Goal: Task Accomplishment & Management: Use online tool/utility

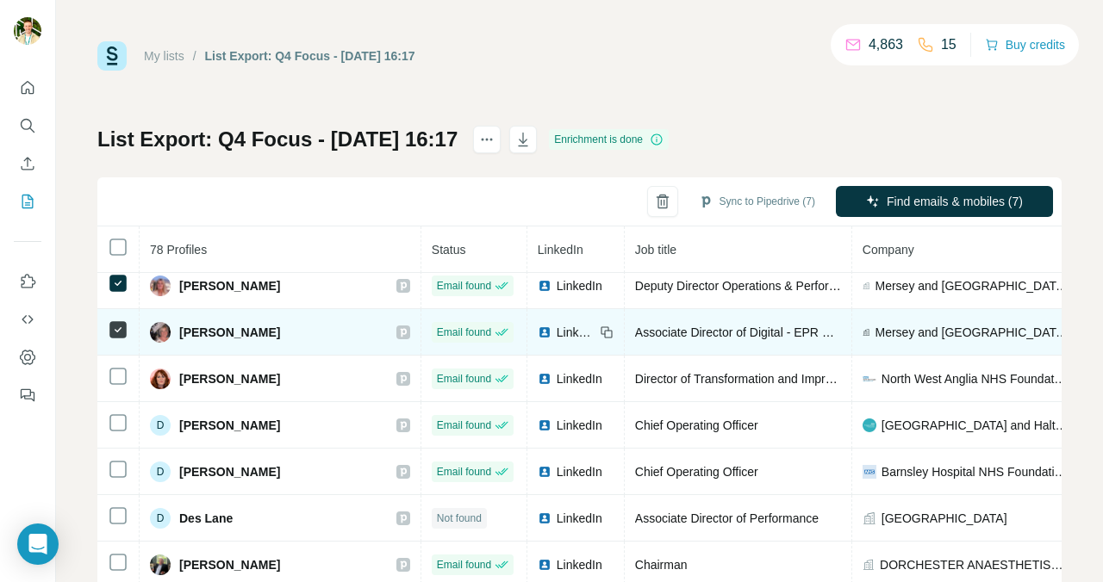
scroll to position [3, 0]
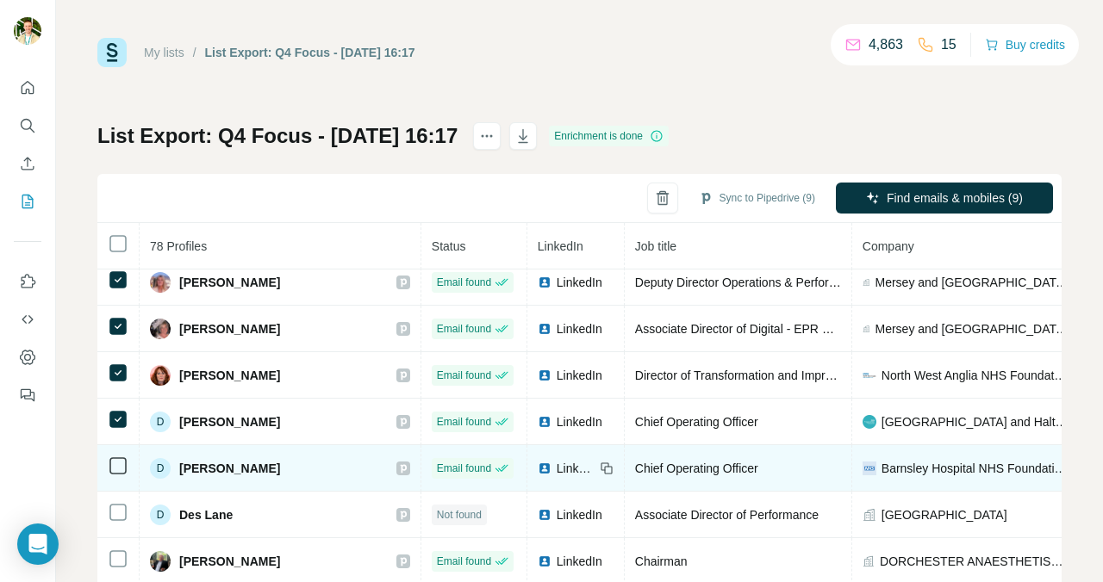
click at [118, 476] on icon at bounding box center [118, 466] width 21 height 21
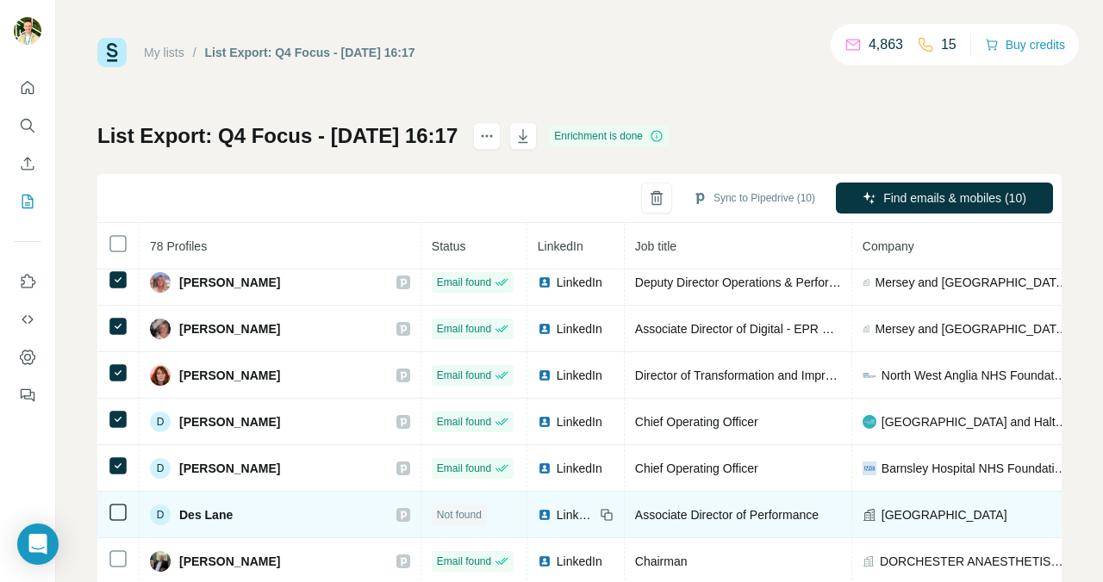
click at [118, 501] on td at bounding box center [118, 515] width 42 height 47
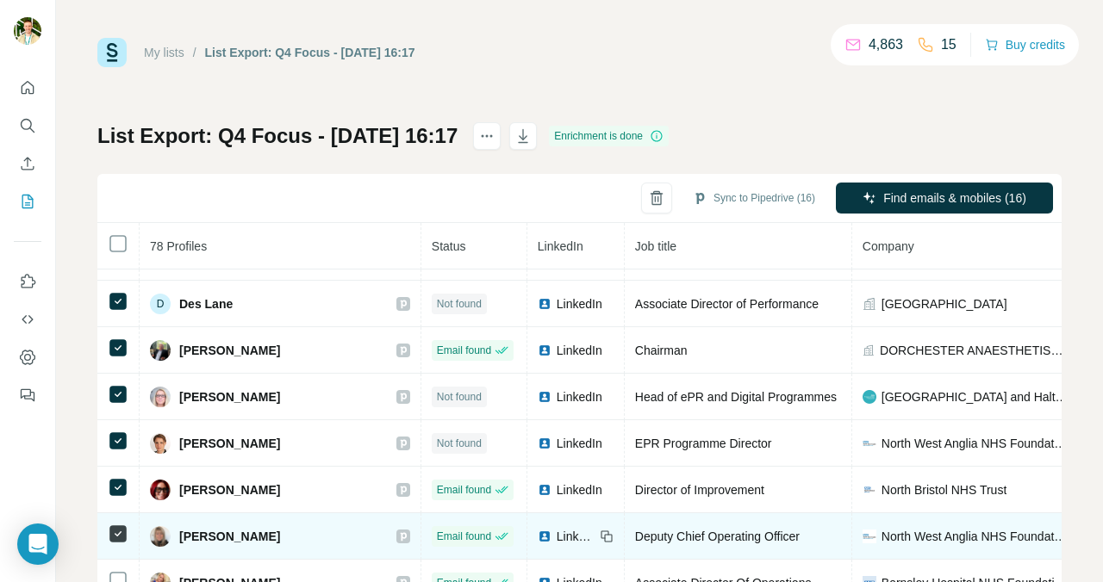
scroll to position [1774, 0]
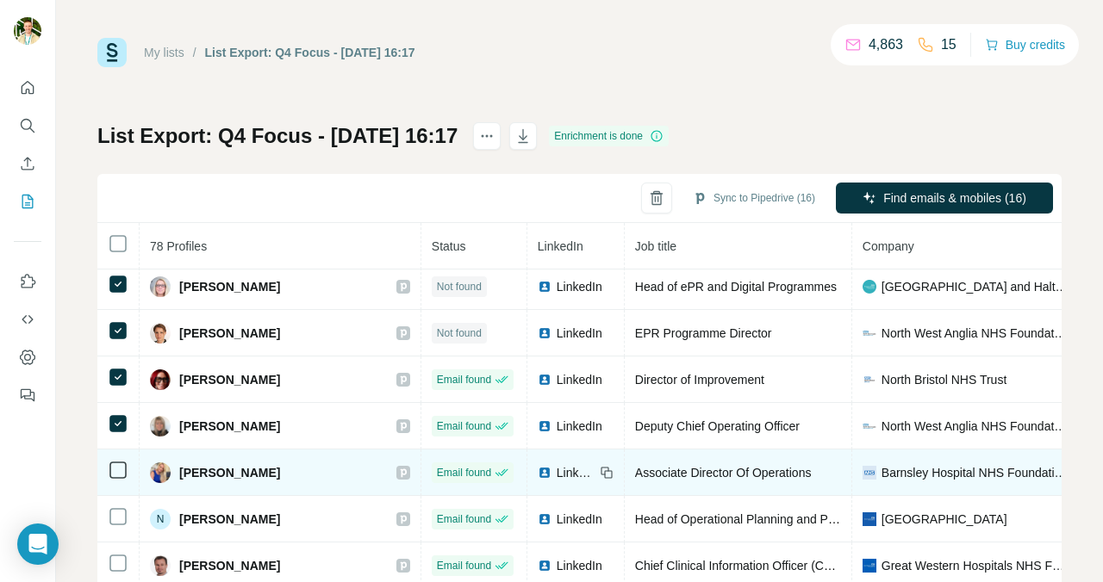
click at [115, 479] on icon at bounding box center [118, 470] width 21 height 21
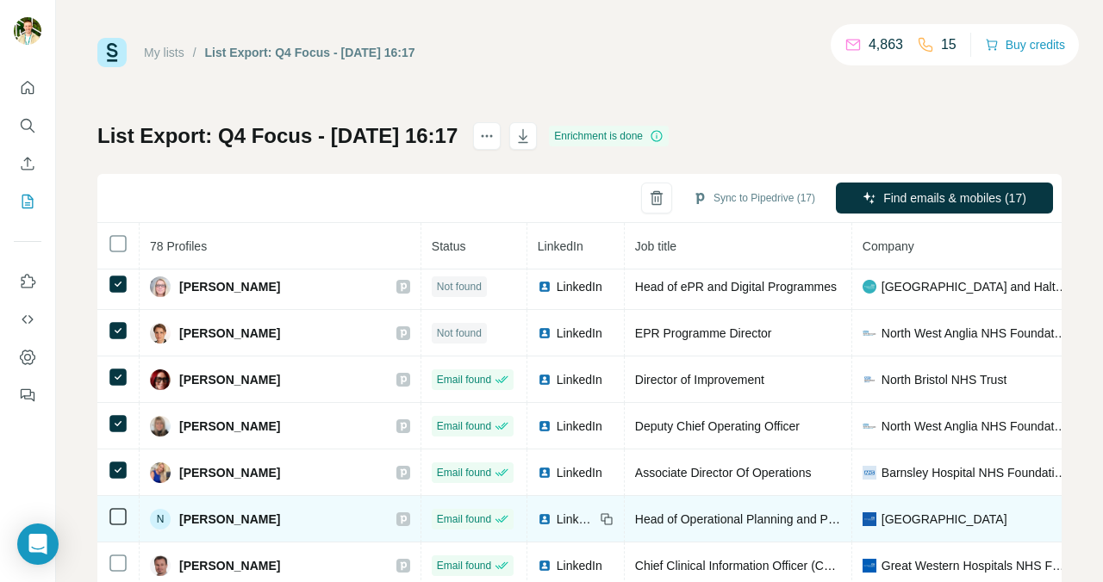
click at [115, 526] on icon at bounding box center [118, 517] width 21 height 21
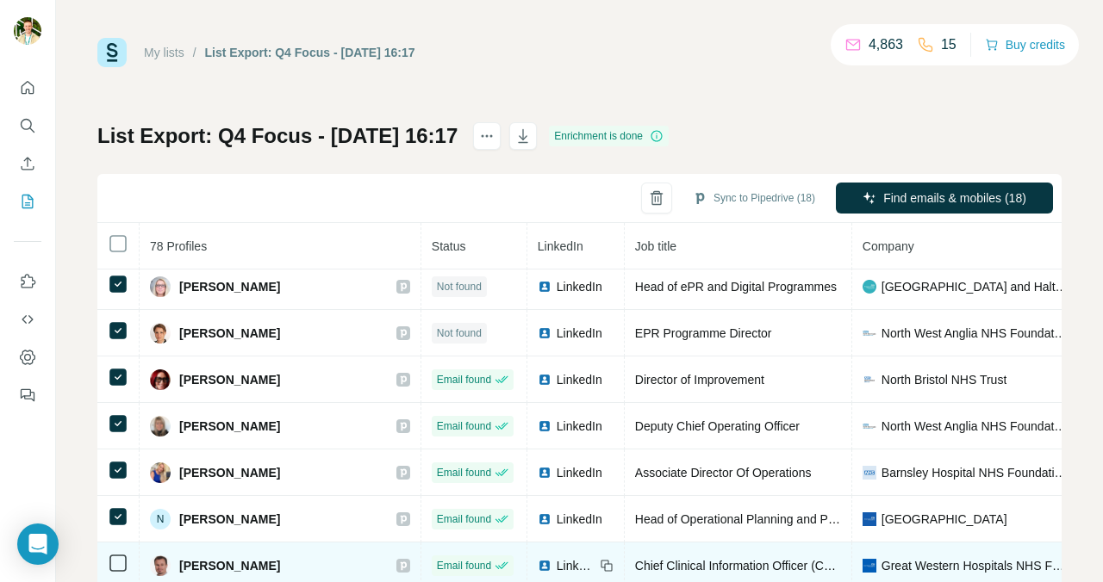
click at [115, 551] on td at bounding box center [118, 566] width 42 height 47
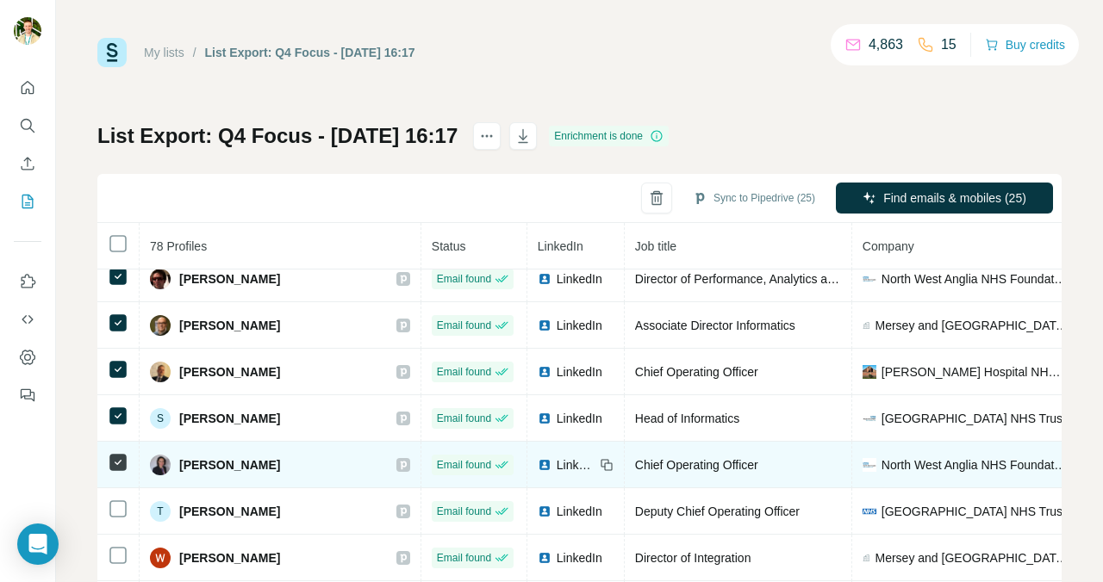
scroll to position [2153, 0]
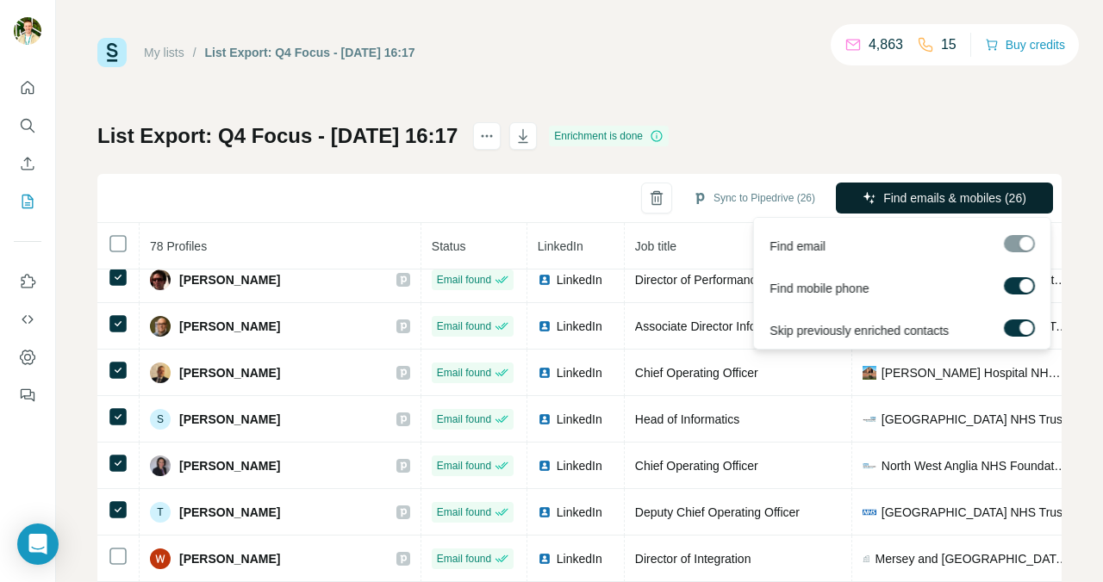
click at [950, 194] on span "Find emails & mobiles (26)" at bounding box center [954, 198] width 143 height 17
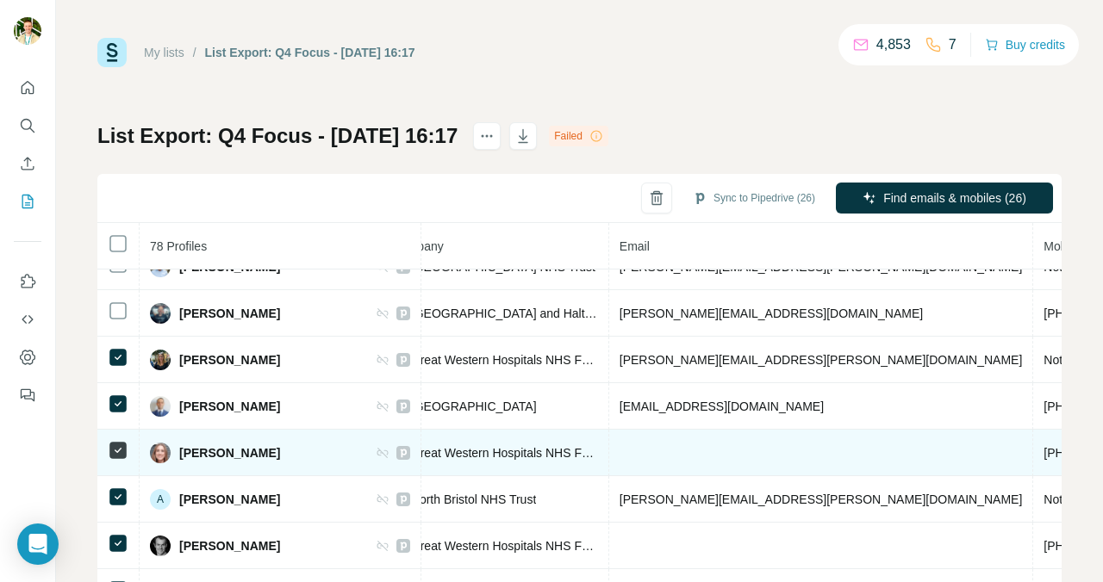
scroll to position [1148, 470]
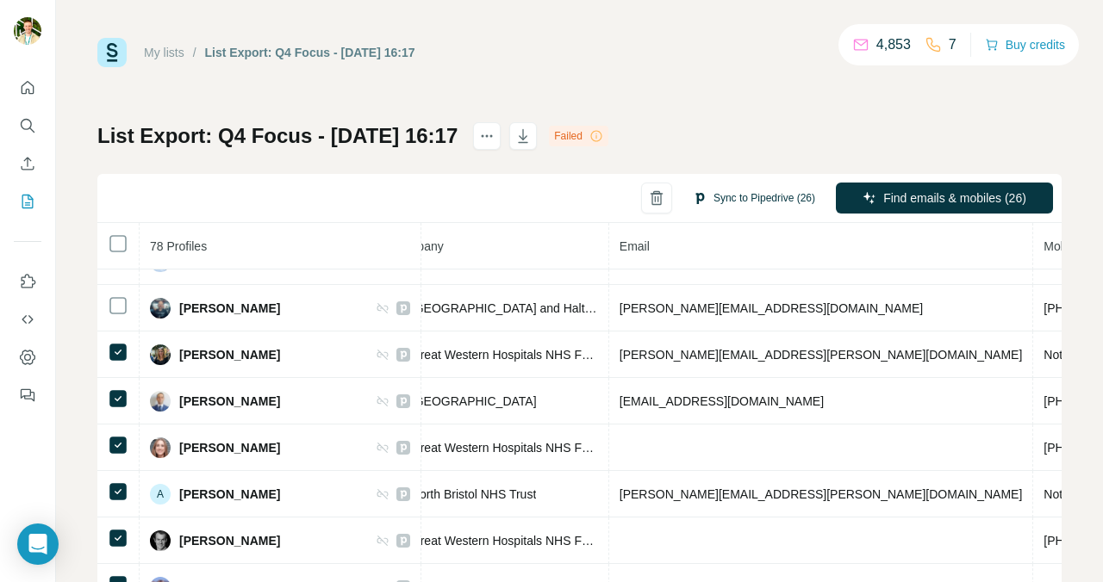
click at [731, 198] on button "Sync to Pipedrive (26)" at bounding box center [754, 198] width 146 height 26
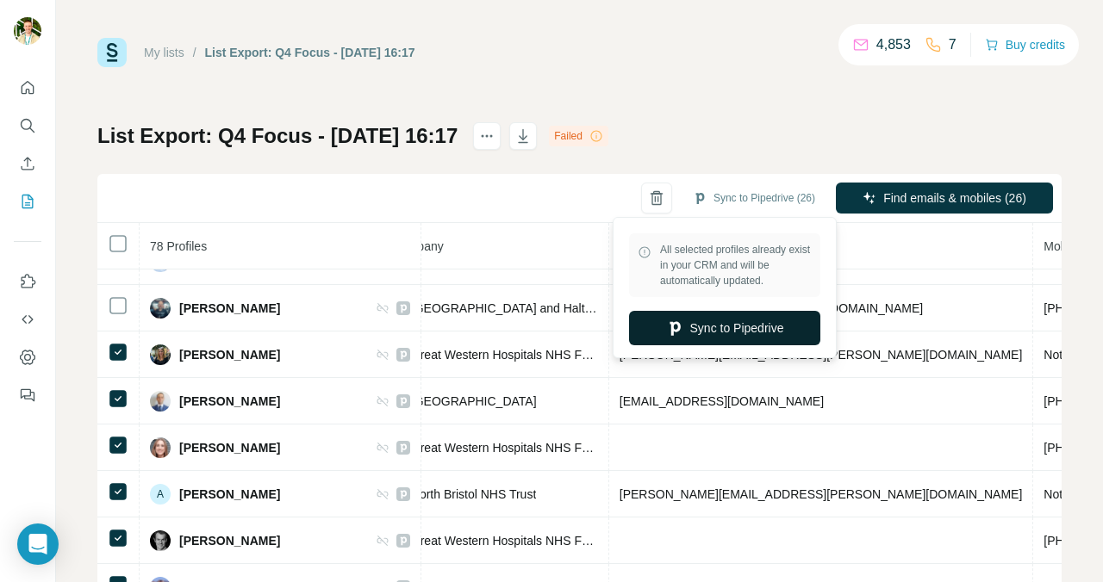
click at [700, 338] on button "Sync to Pipedrive" at bounding box center [724, 328] width 191 height 34
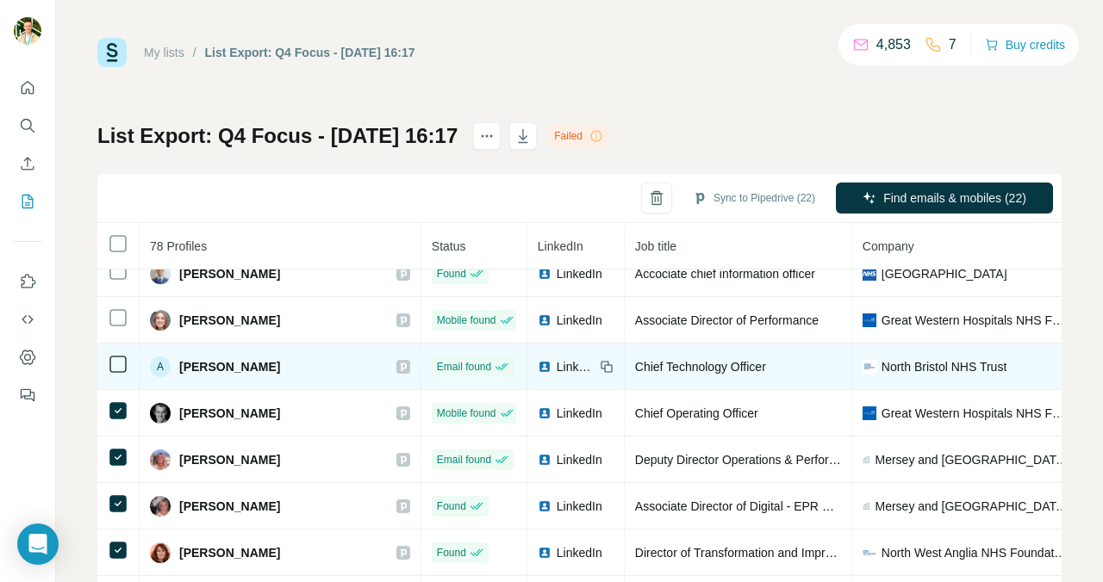
scroll to position [1276, 0]
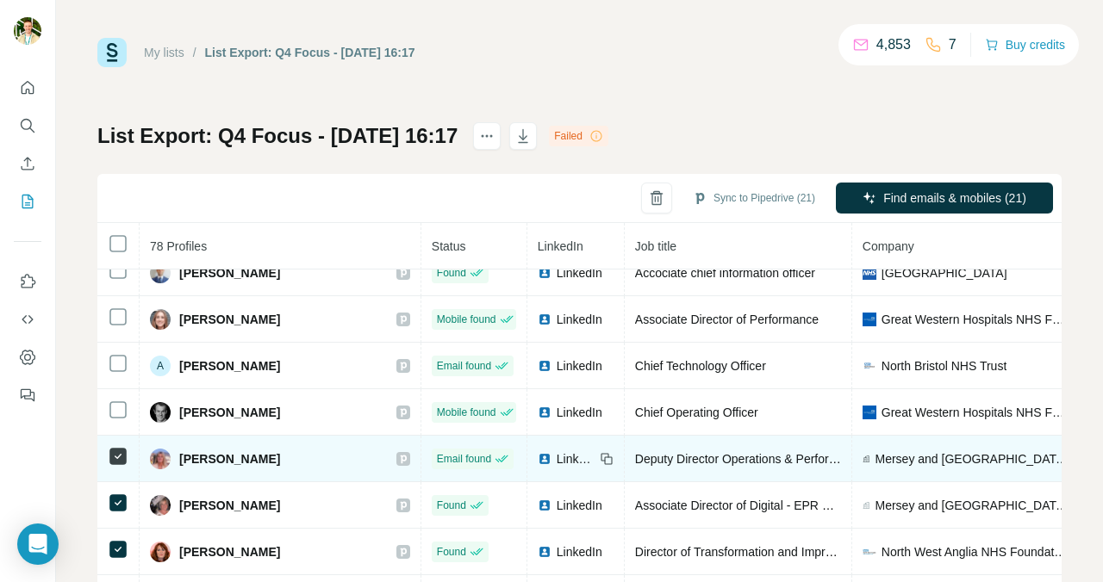
click at [116, 467] on td at bounding box center [118, 459] width 42 height 47
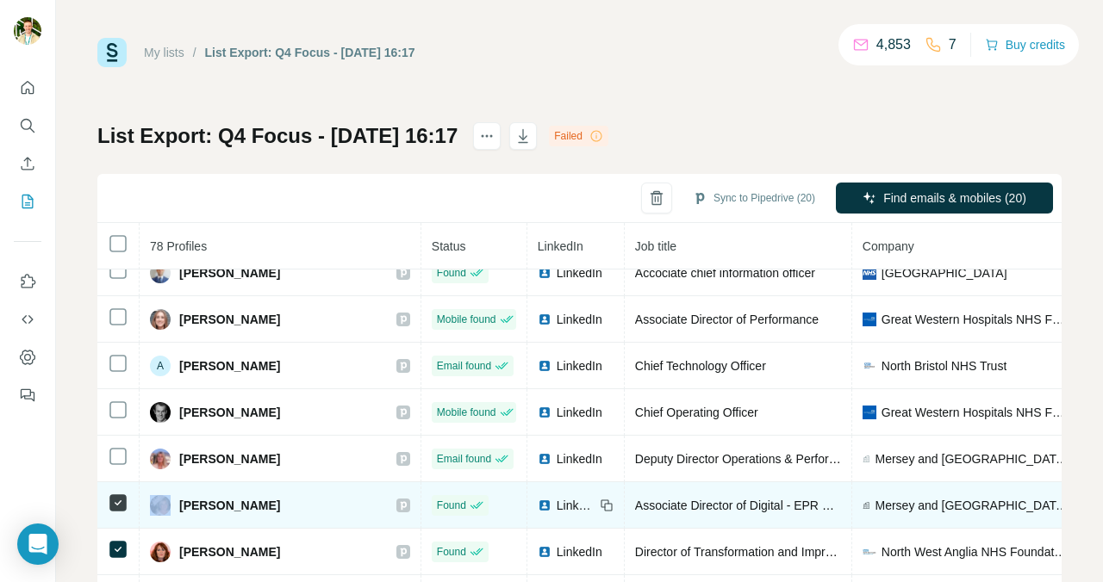
click at [115, 513] on td at bounding box center [118, 505] width 42 height 47
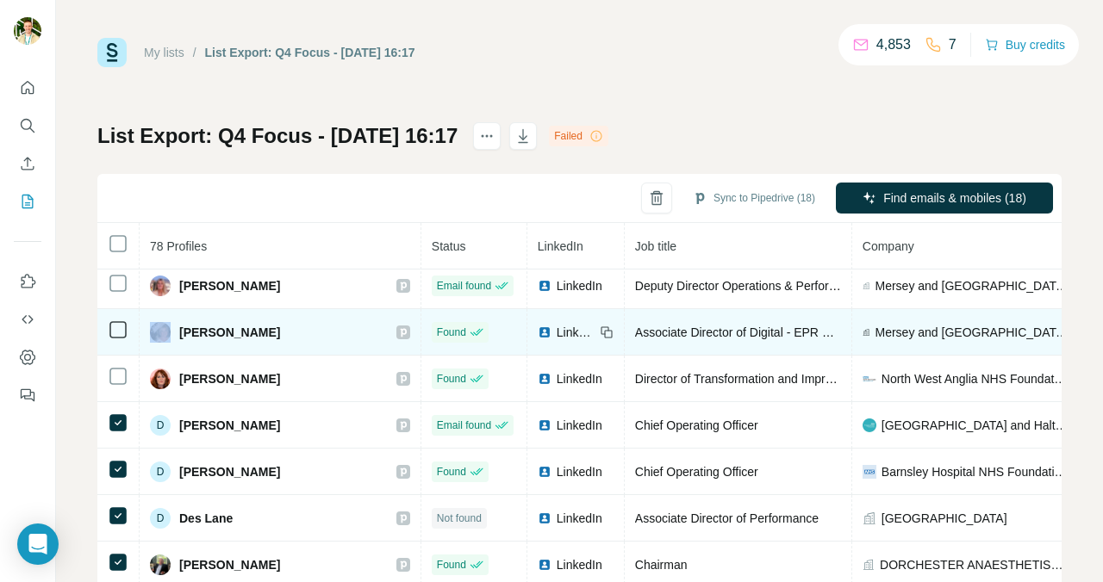
scroll to position [1562, 0]
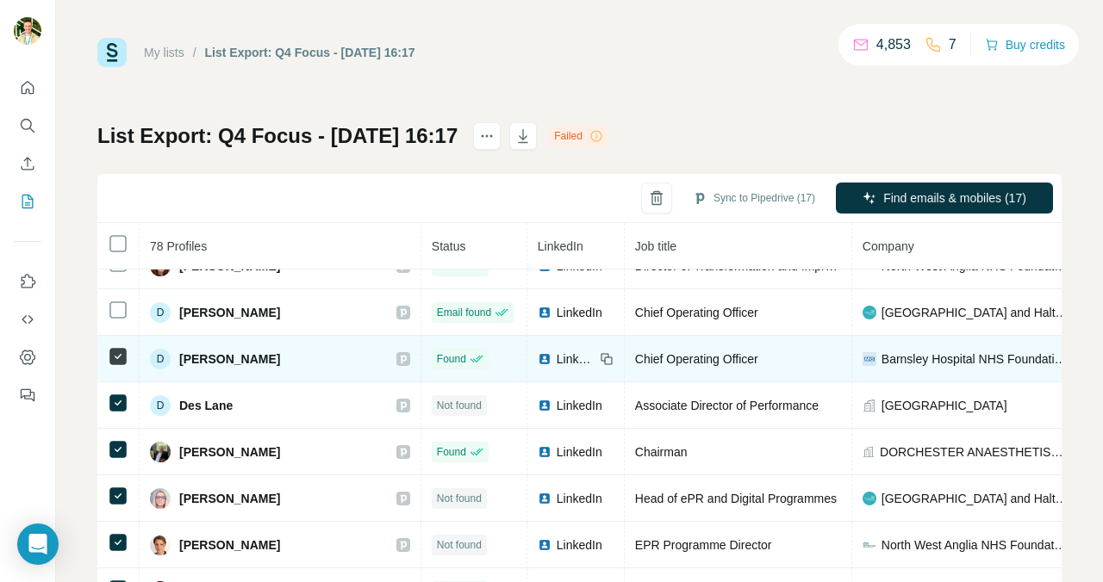
click at [113, 369] on td at bounding box center [118, 359] width 42 height 47
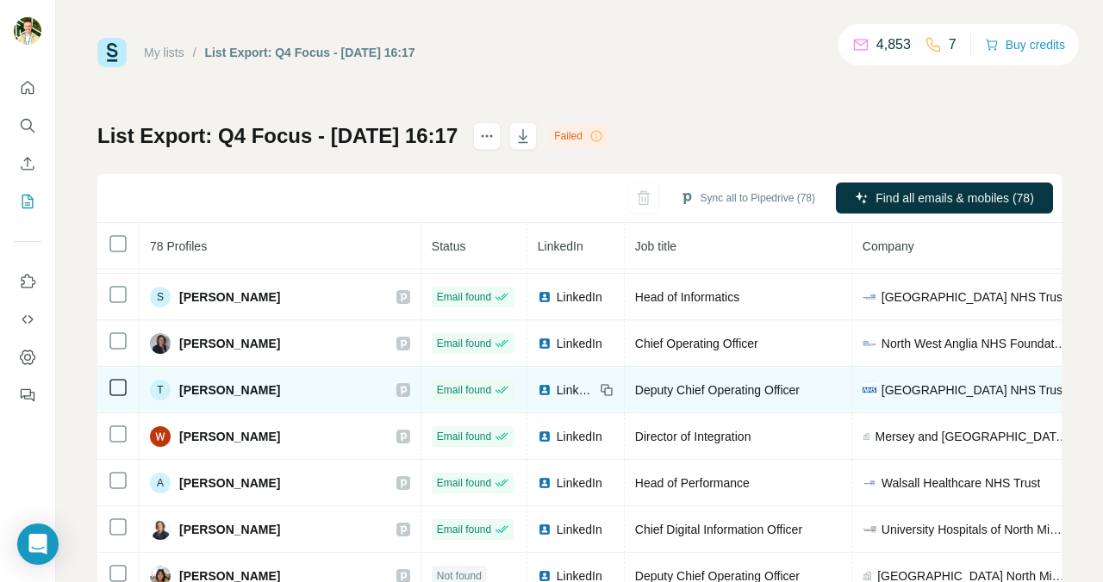
scroll to position [2280, 0]
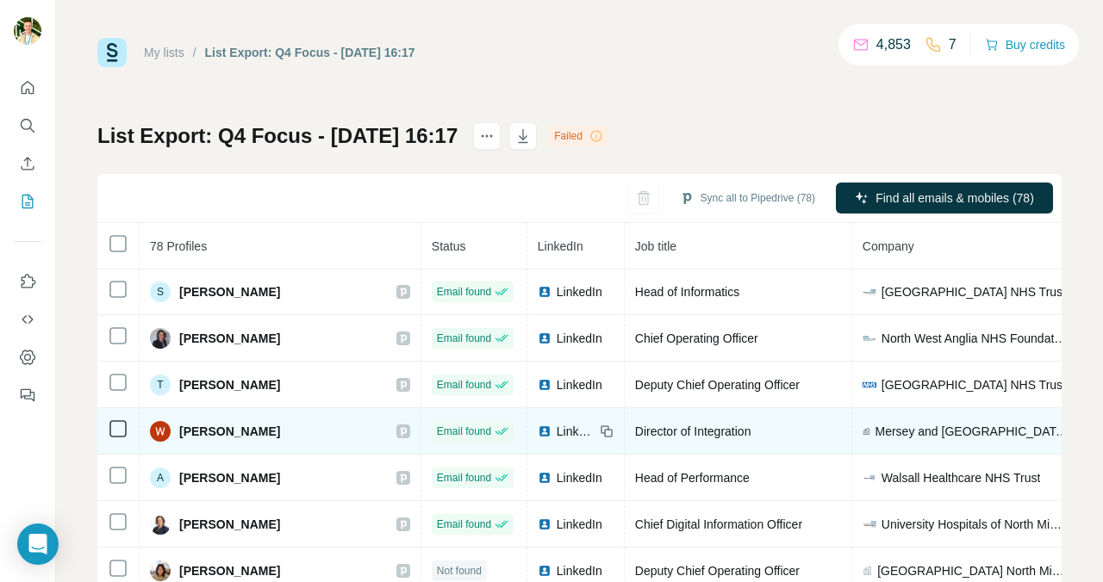
click at [115, 439] on icon at bounding box center [118, 429] width 21 height 21
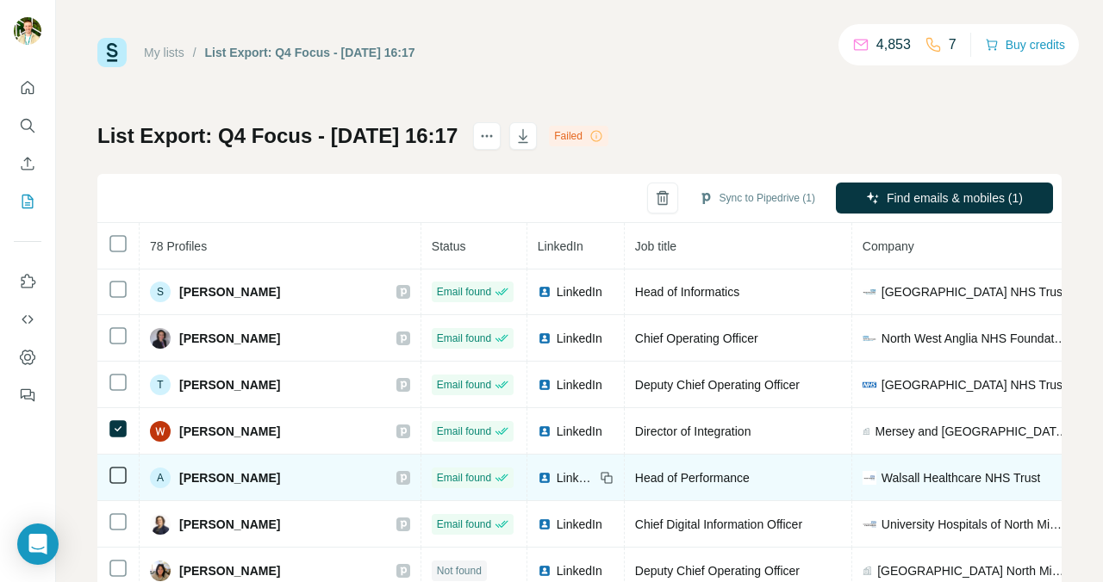
click at [117, 484] on icon at bounding box center [118, 475] width 21 height 21
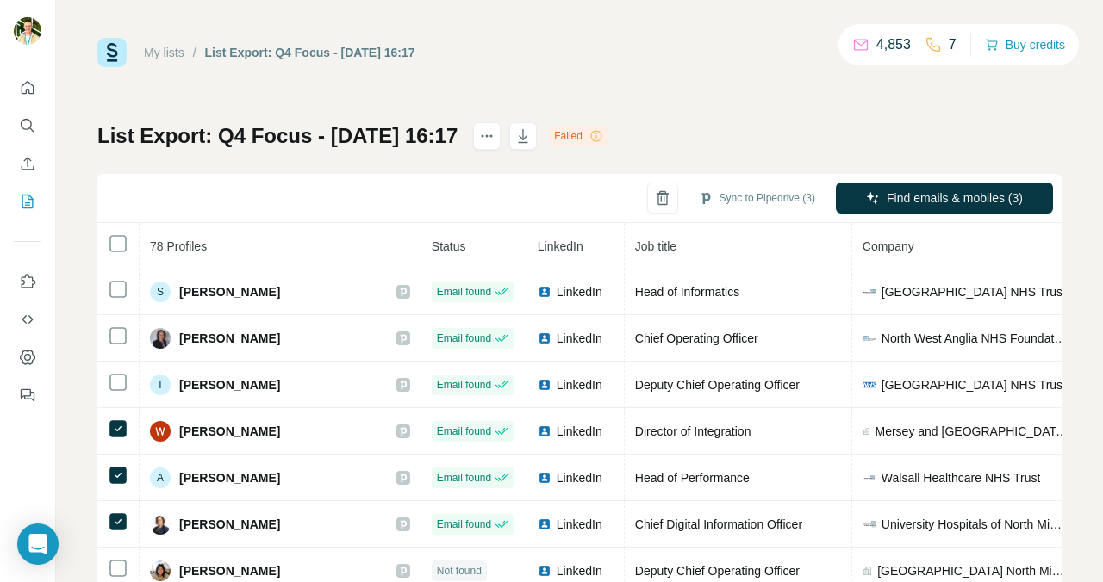
click at [603, 134] on icon at bounding box center [596, 136] width 14 height 14
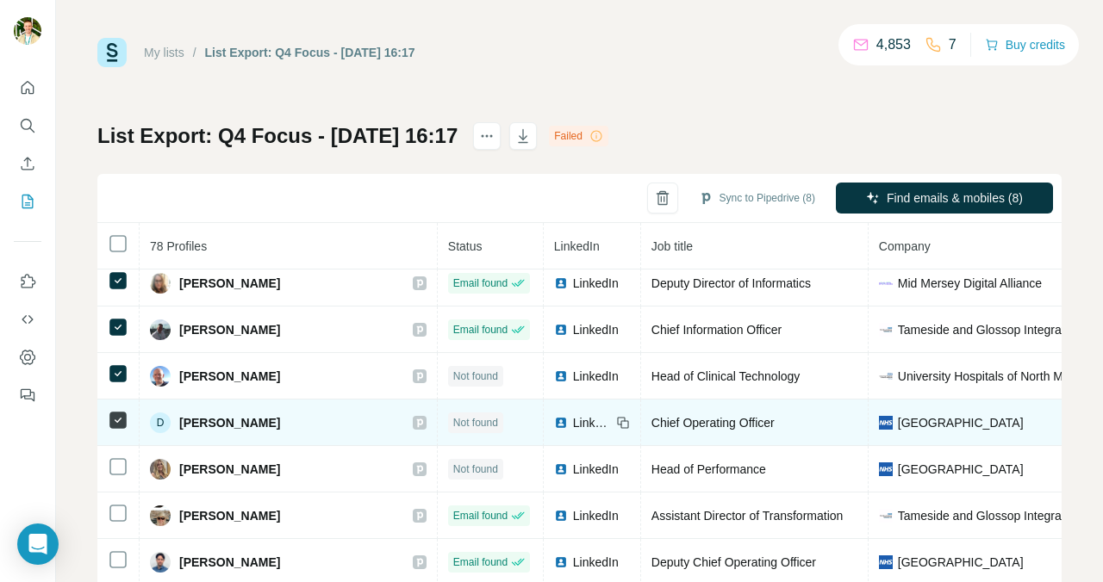
scroll to position [2622, 0]
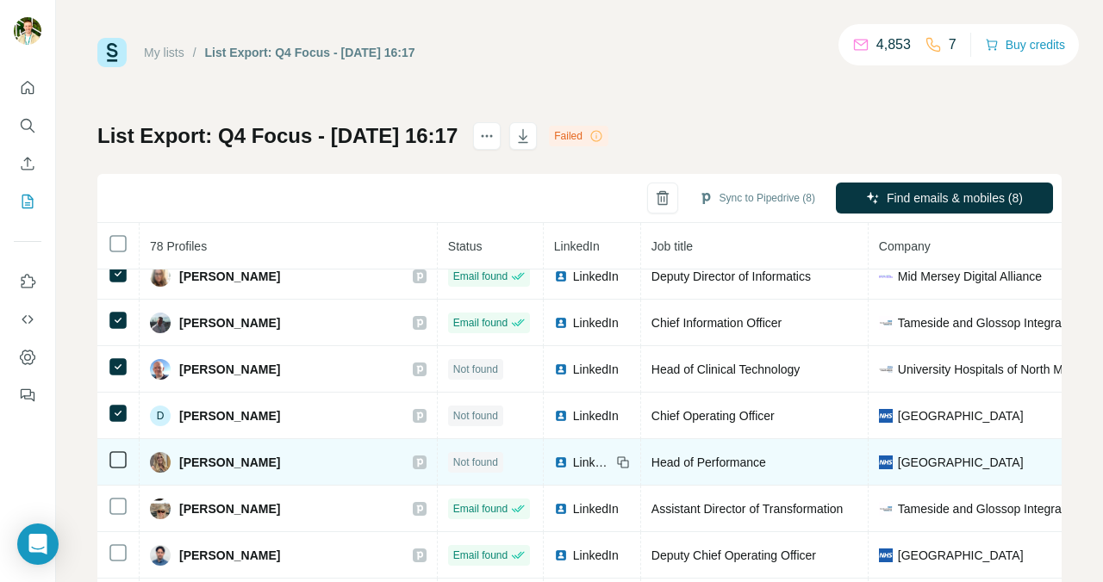
click at [121, 476] on td at bounding box center [118, 462] width 42 height 47
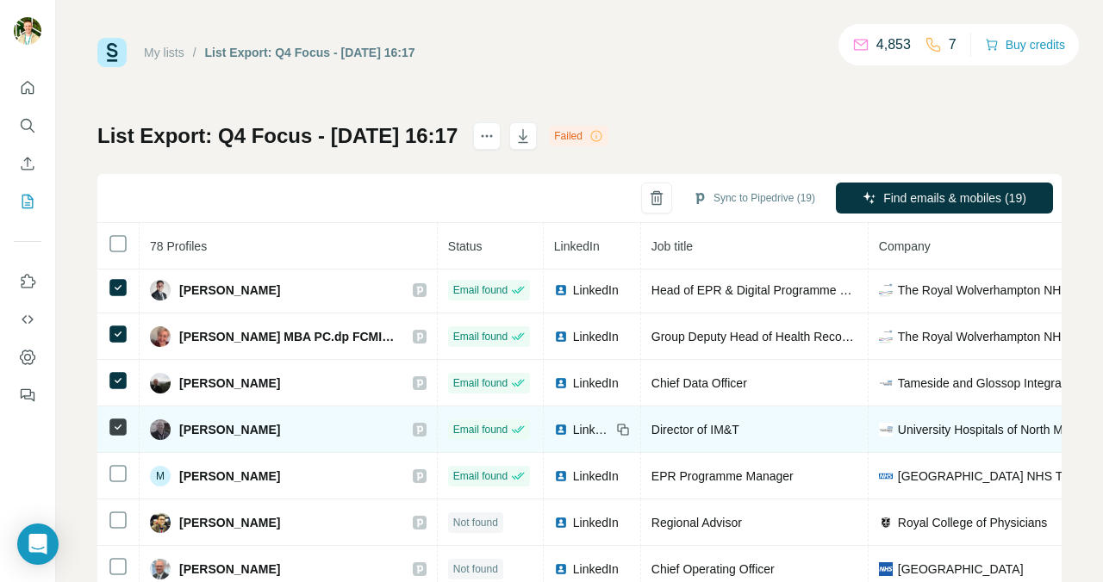
scroll to position [3167, 0]
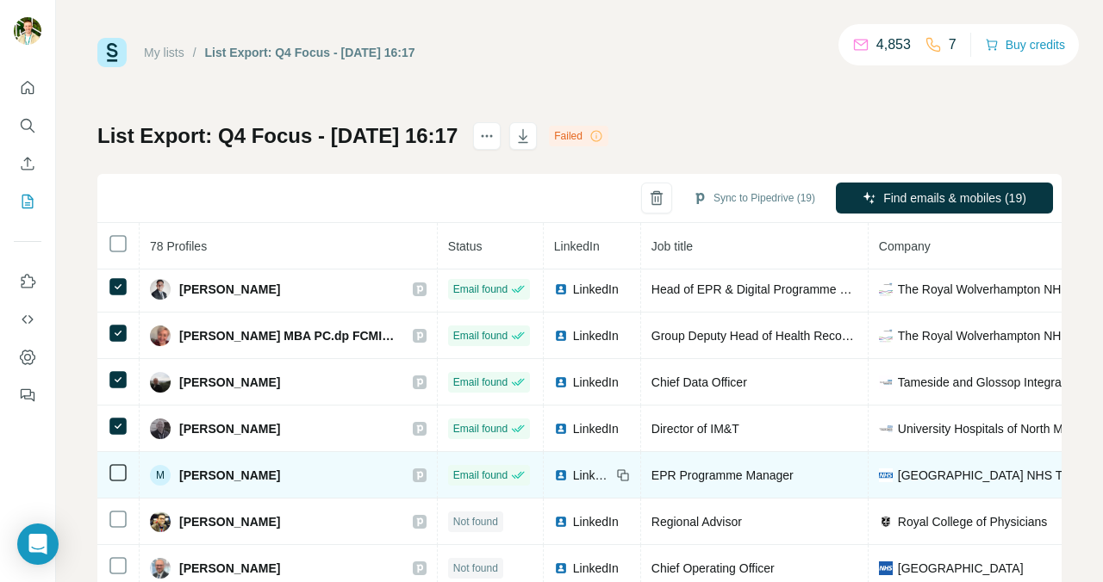
click at [113, 483] on td at bounding box center [118, 475] width 42 height 47
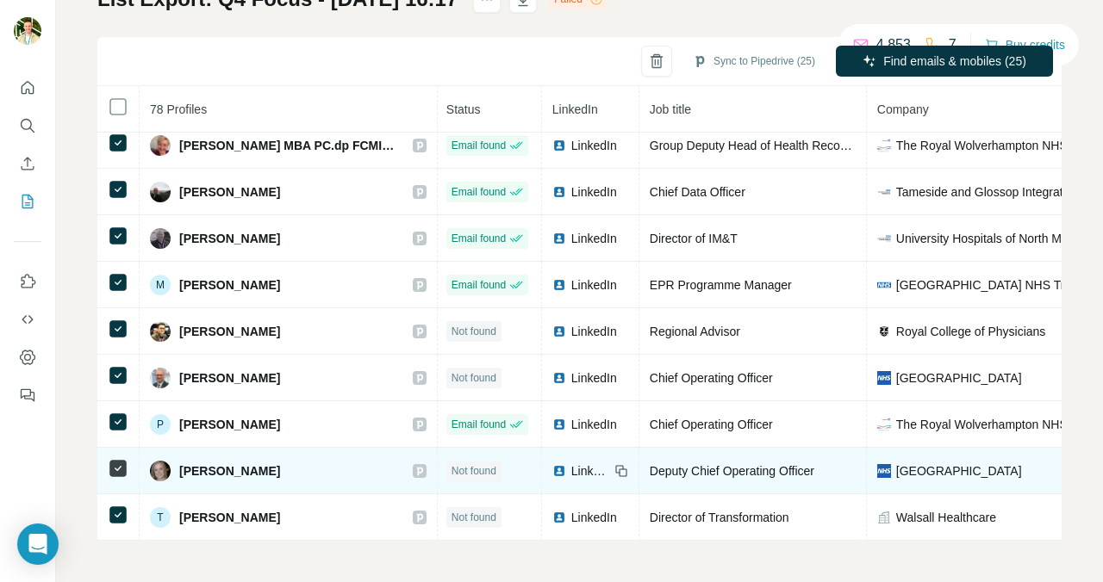
scroll to position [3218, 2]
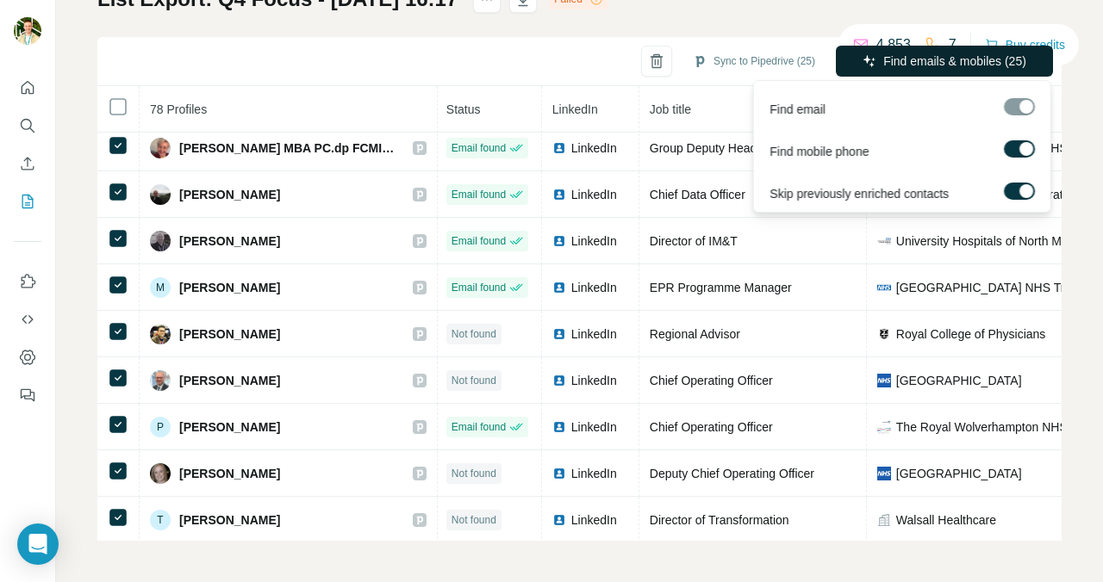
click at [943, 63] on span "Find emails & mobiles (25)" at bounding box center [954, 61] width 143 height 17
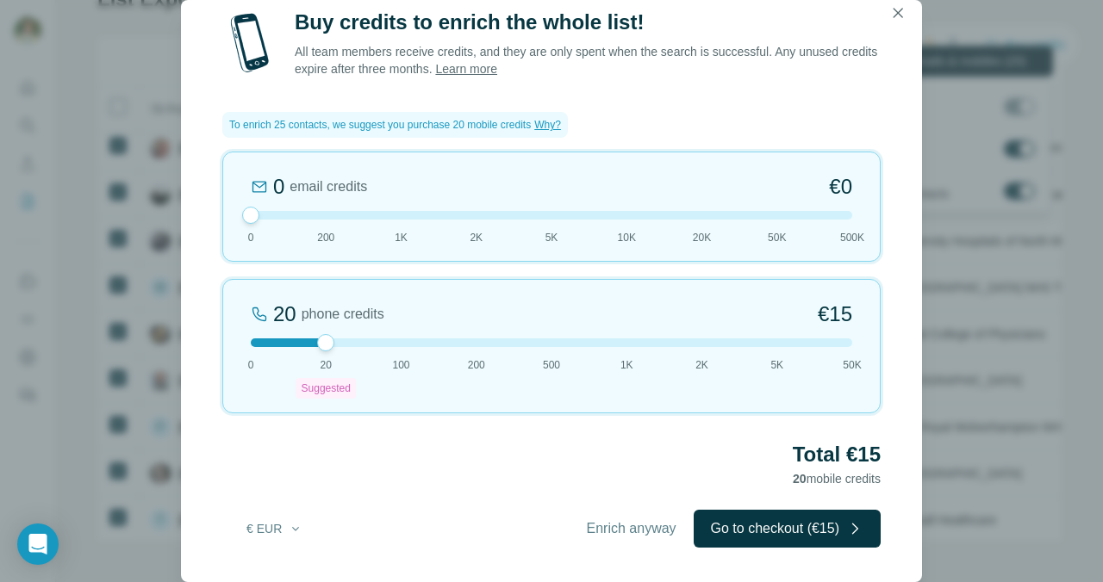
click at [404, 342] on div at bounding box center [551, 343] width 601 height 9
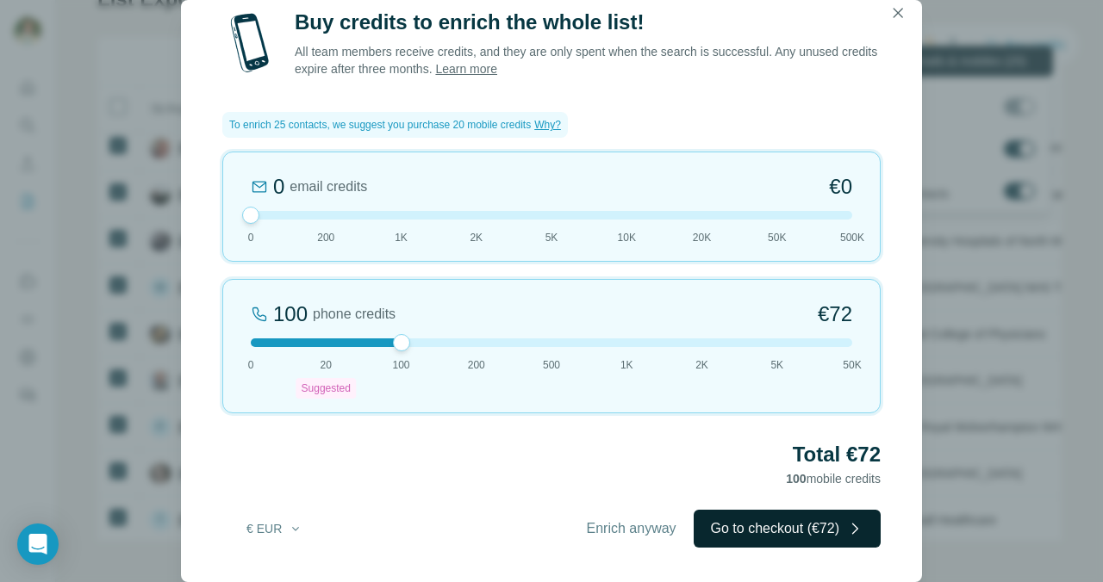
click at [833, 534] on button "Go to checkout (€72)" at bounding box center [787, 529] width 187 height 38
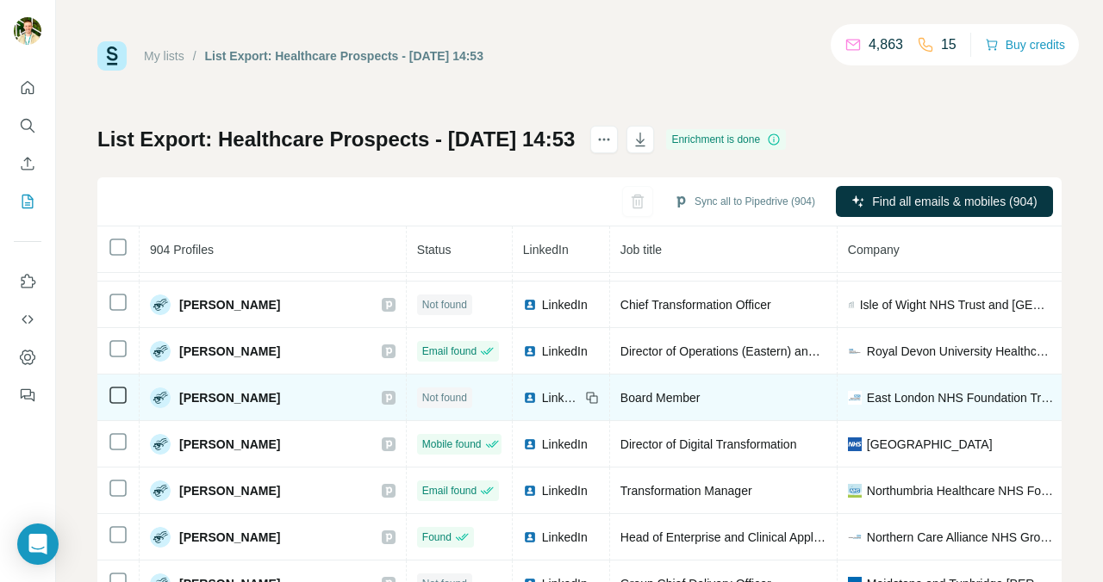
scroll to position [1994, 0]
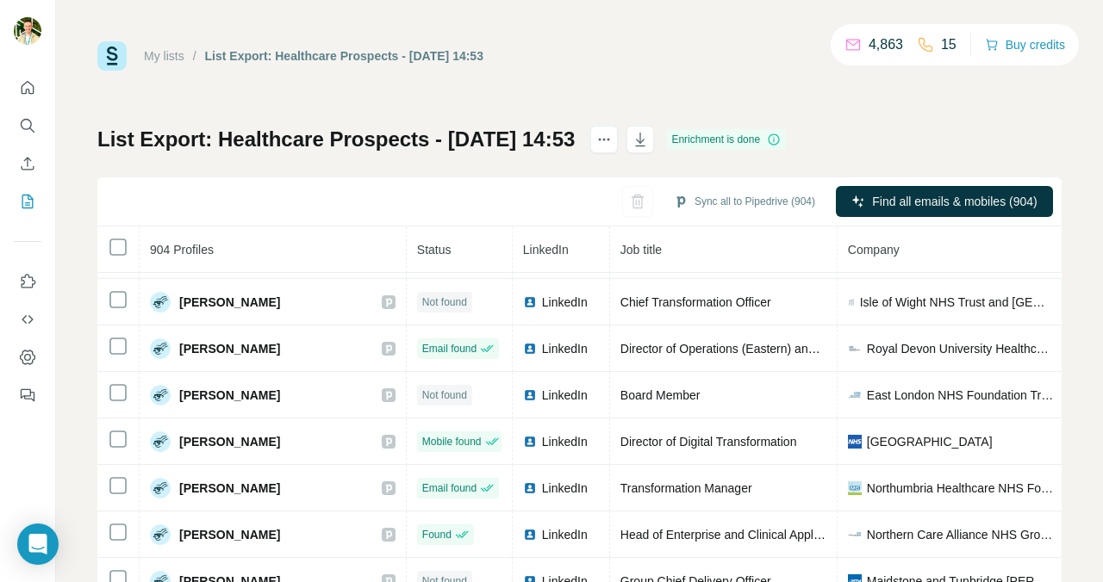
click at [161, 53] on link "My lists" at bounding box center [164, 56] width 40 height 14
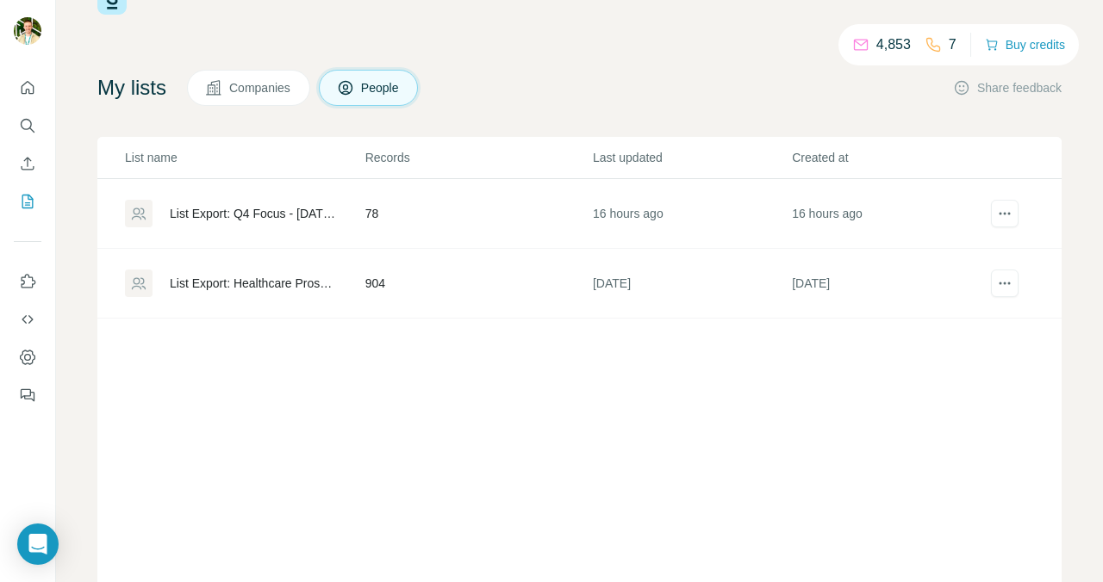
scroll to position [78, 0]
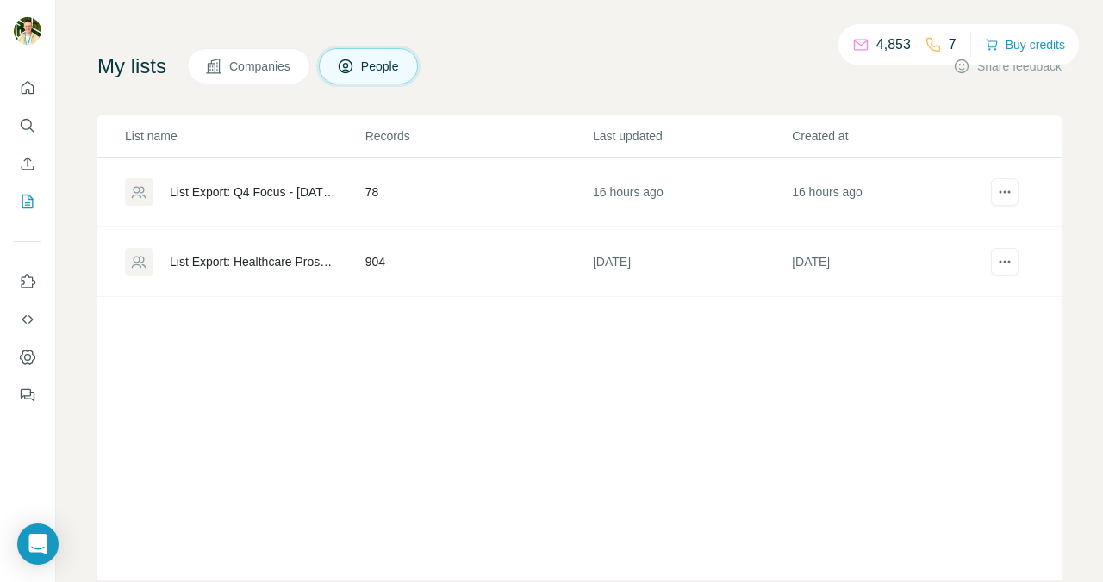
click at [269, 196] on div "List Export: Q4 Focus - [DATE] 16:17" at bounding box center [253, 192] width 166 height 17
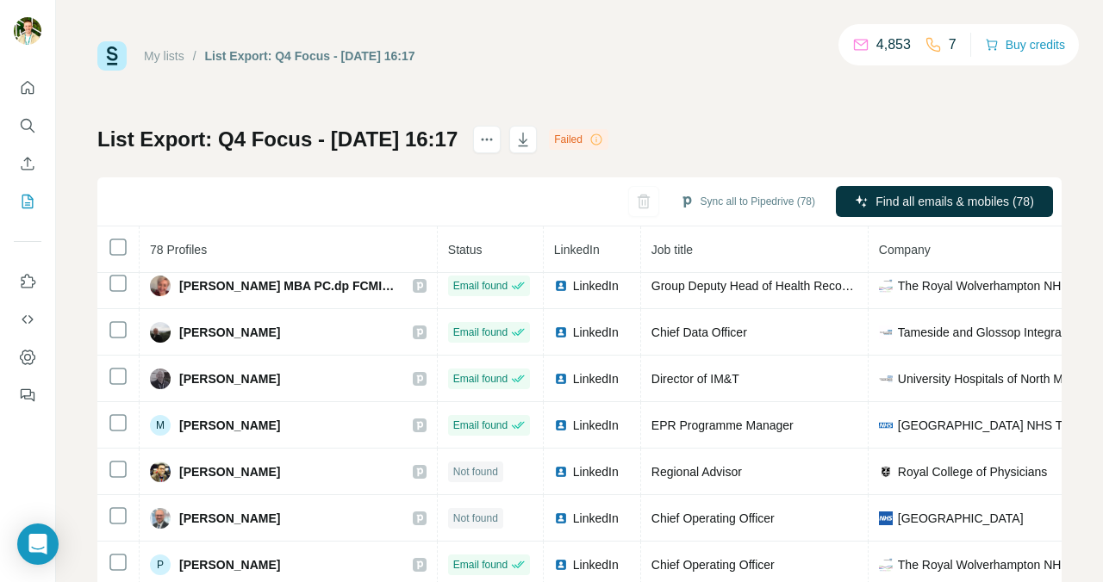
scroll to position [140, 0]
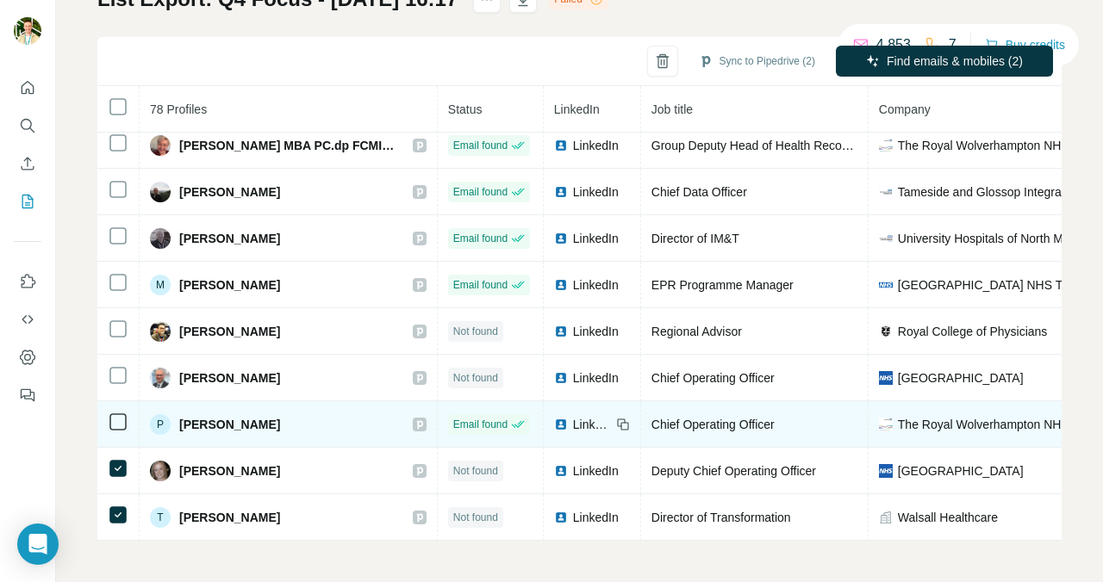
click at [115, 435] on td at bounding box center [118, 424] width 42 height 47
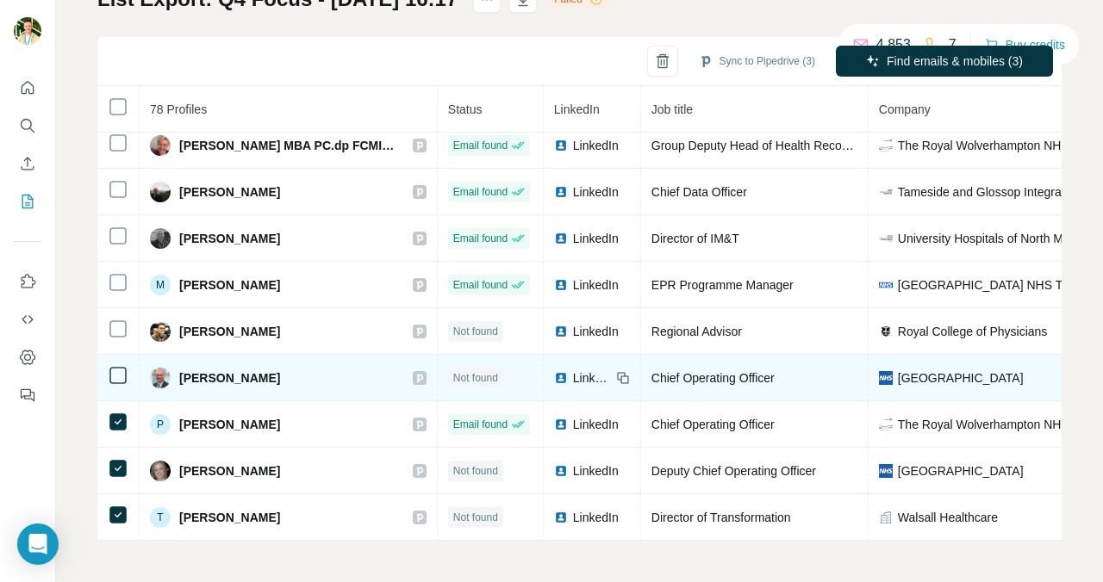
click at [115, 389] on td at bounding box center [118, 378] width 42 height 47
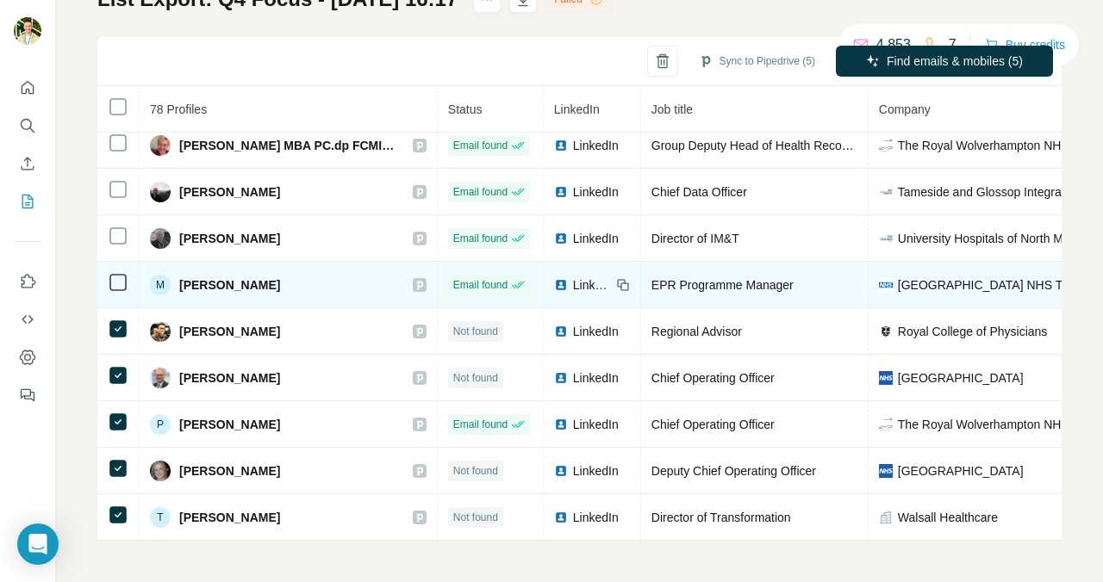
click at [115, 292] on icon at bounding box center [118, 282] width 21 height 21
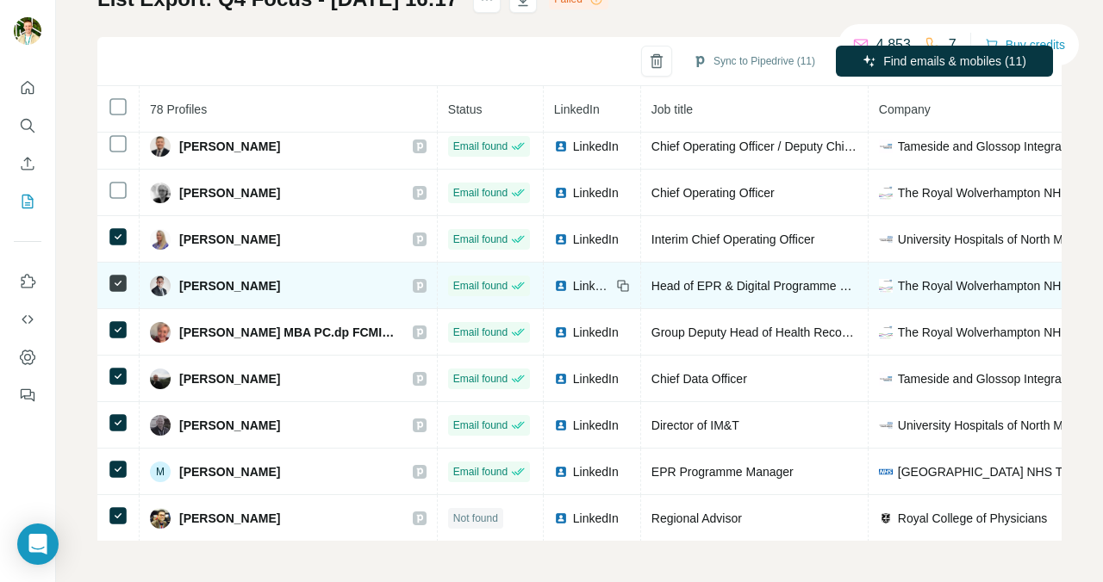
scroll to position [3030, 0]
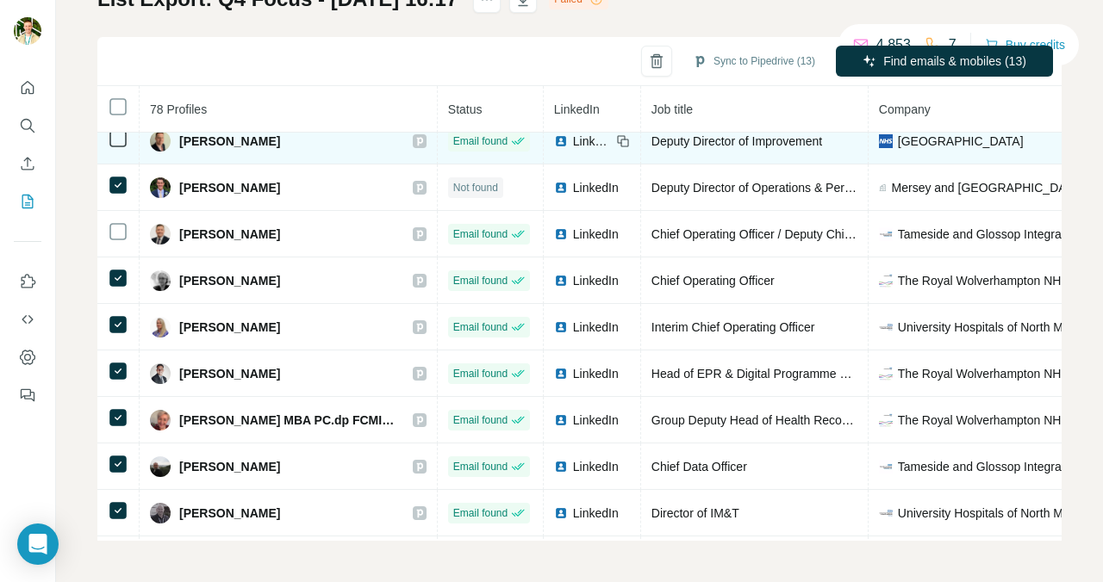
click at [116, 154] on td at bounding box center [118, 141] width 42 height 47
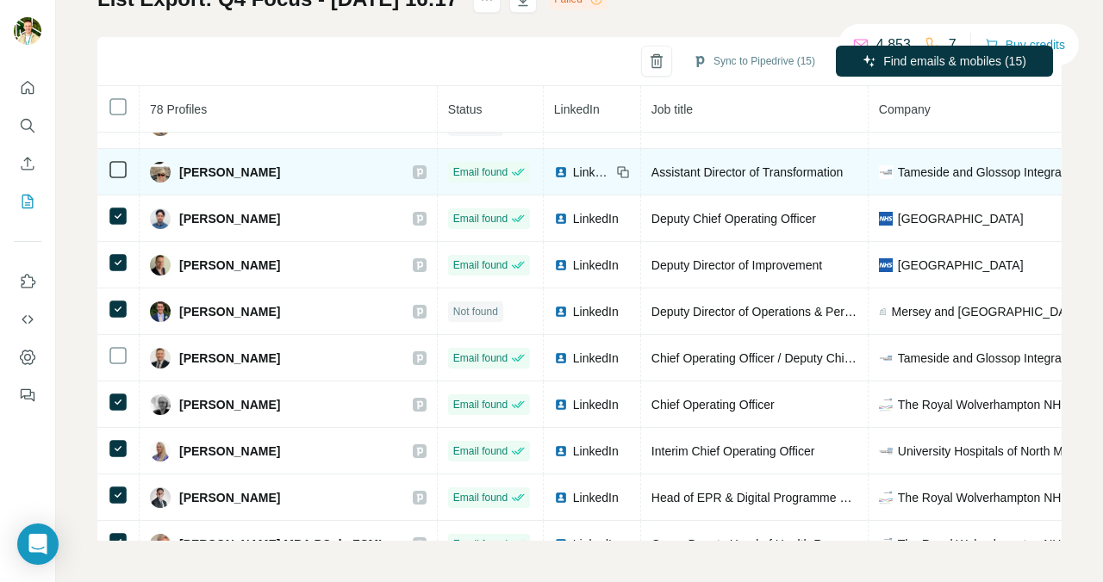
scroll to position [2822, 0]
click at [120, 159] on icon at bounding box center [118, 169] width 21 height 21
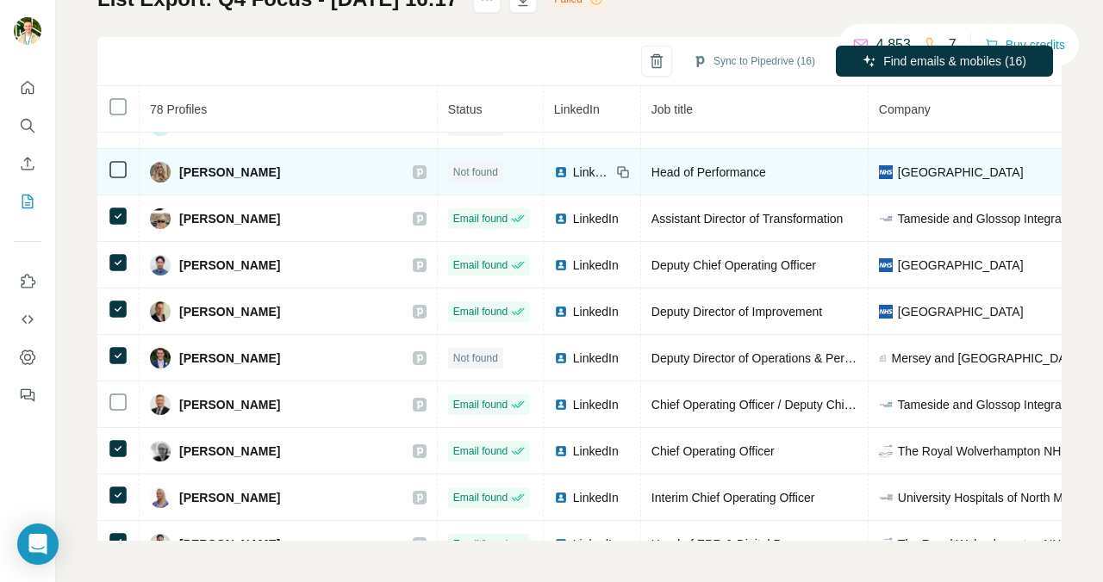
scroll to position [2776, 0]
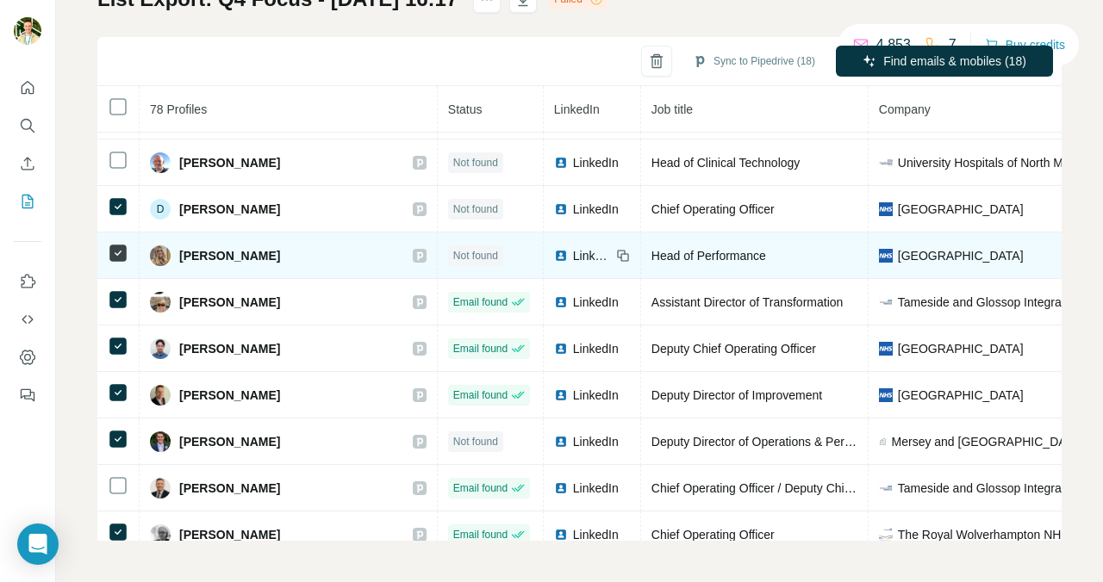
click at [117, 169] on icon at bounding box center [118, 160] width 21 height 21
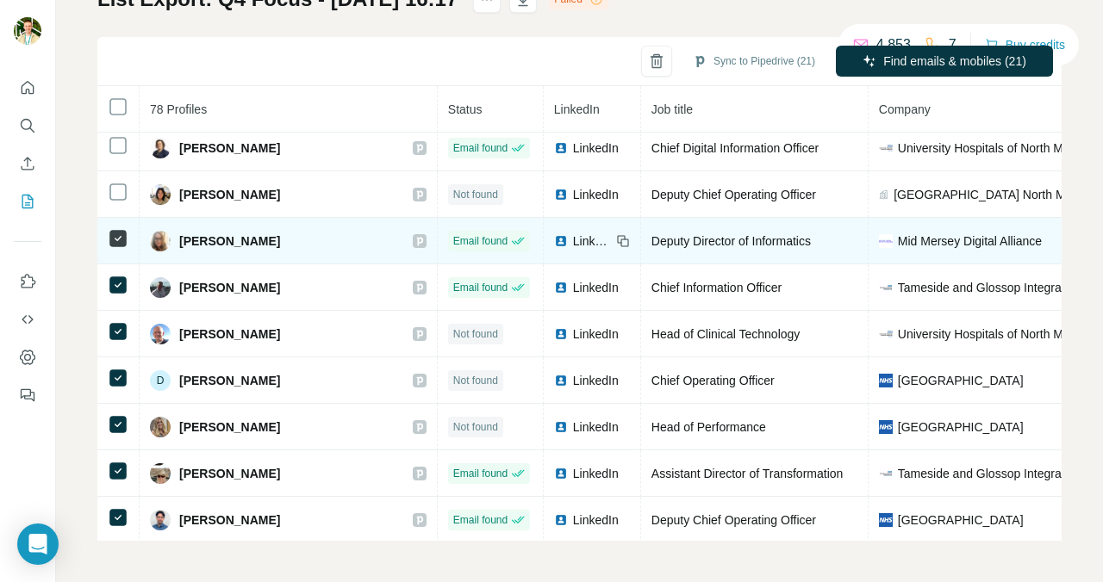
scroll to position [2513, 0]
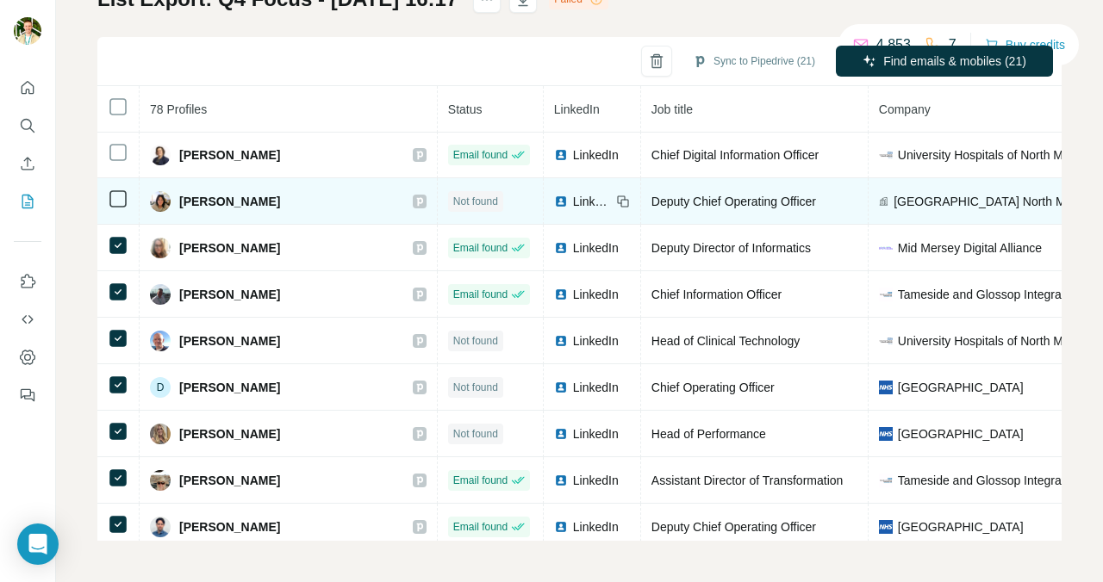
click at [105, 201] on td at bounding box center [118, 201] width 42 height 47
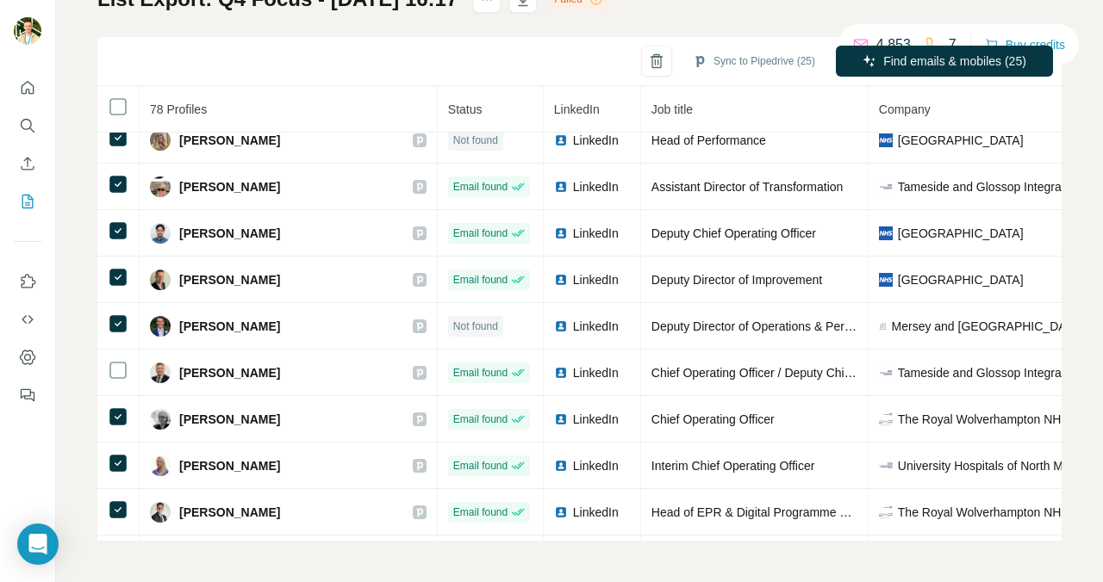
scroll to position [3220, 0]
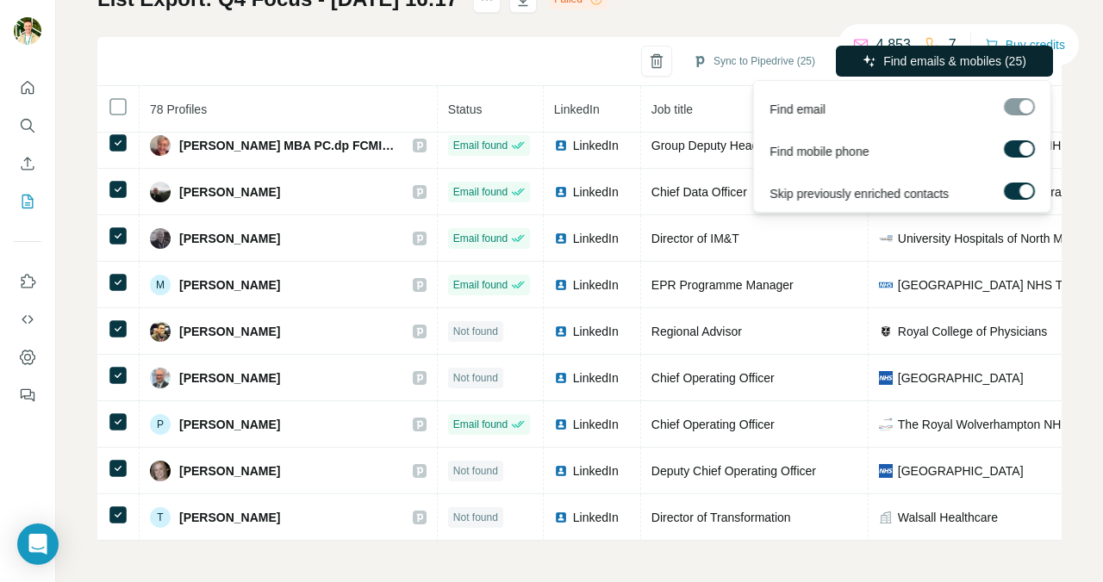
click at [938, 68] on span "Find emails & mobiles (25)" at bounding box center [954, 61] width 143 height 17
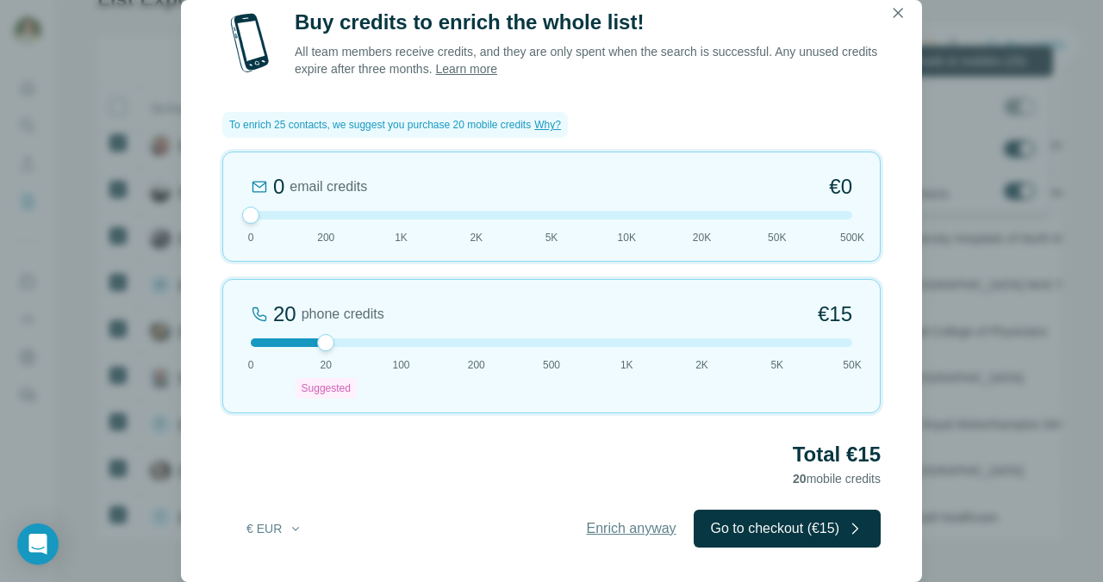
click at [602, 532] on span "Enrich anyway" at bounding box center [632, 529] width 90 height 21
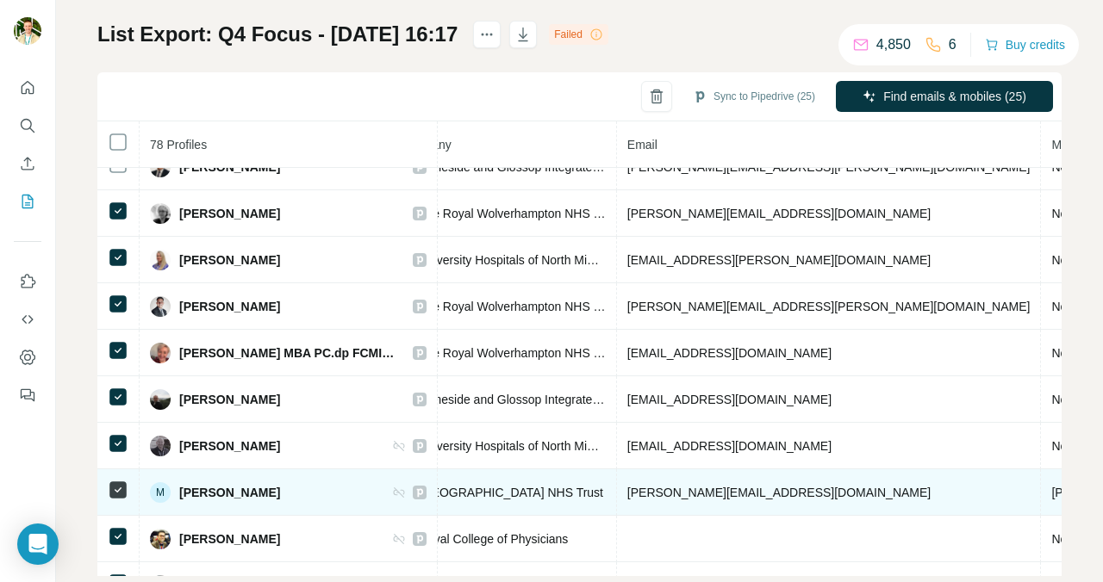
scroll to position [3220, 479]
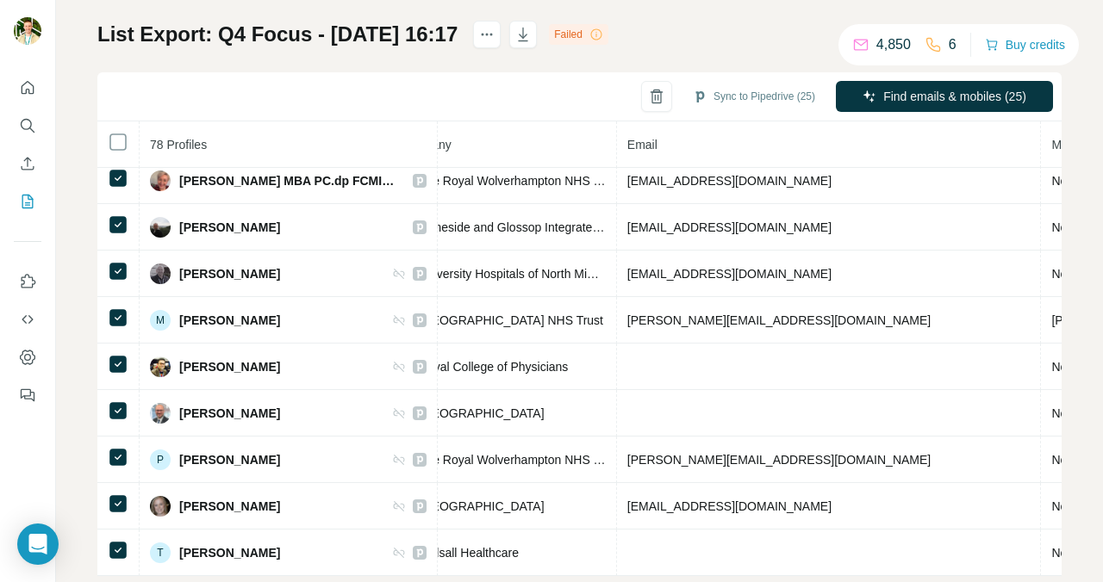
click at [83, 294] on div "My lists / List Export: Q4 Focus - 22/09/2025 16:17 4,850 6 Buy credits List Ex…" at bounding box center [579, 291] width 1047 height 582
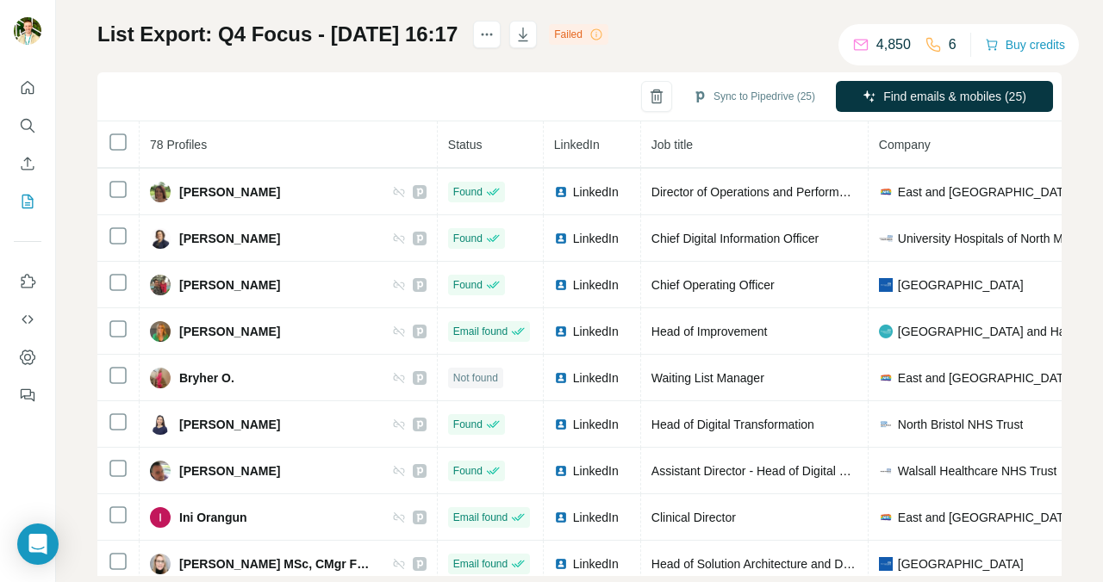
scroll to position [0, 0]
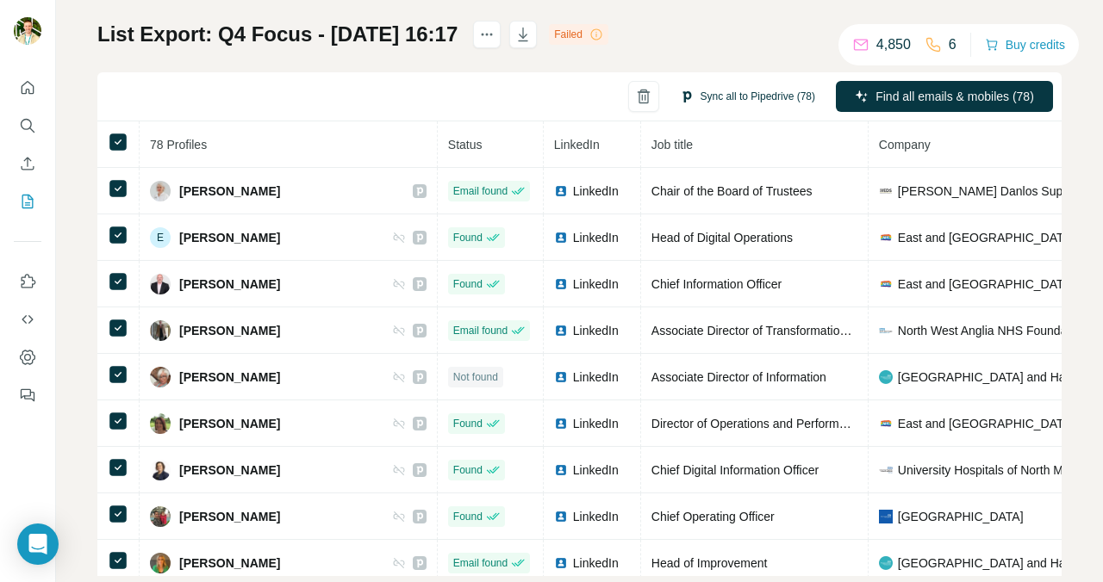
click at [715, 95] on button "Sync all to Pipedrive (78)" at bounding box center [747, 97] width 159 height 26
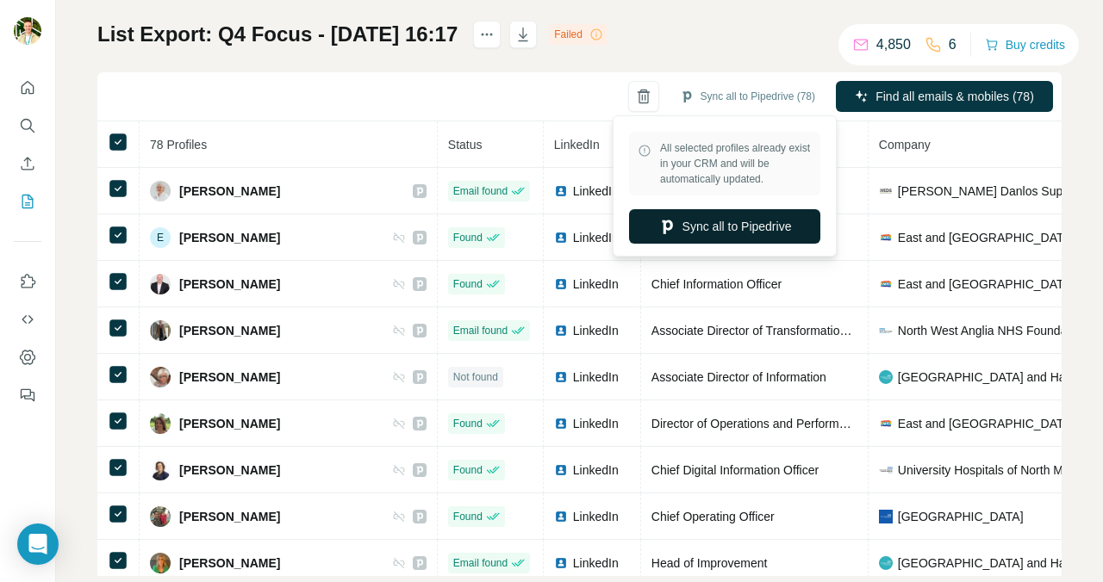
click at [717, 223] on button "Sync all to Pipedrive" at bounding box center [724, 226] width 191 height 34
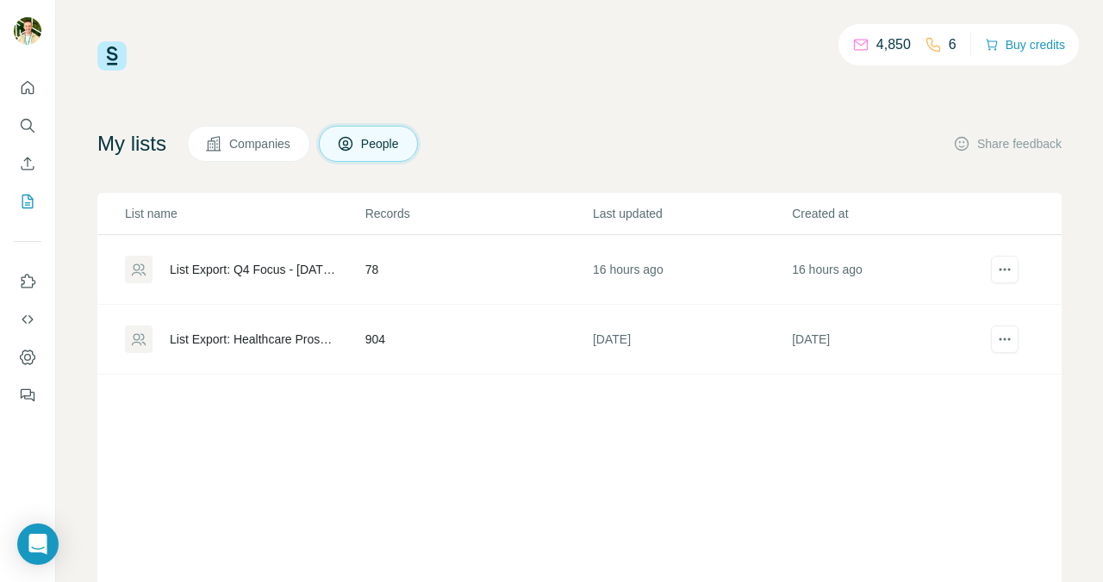
click at [275, 270] on div "List Export: Q4 Focus - [DATE] 16:17" at bounding box center [253, 269] width 166 height 17
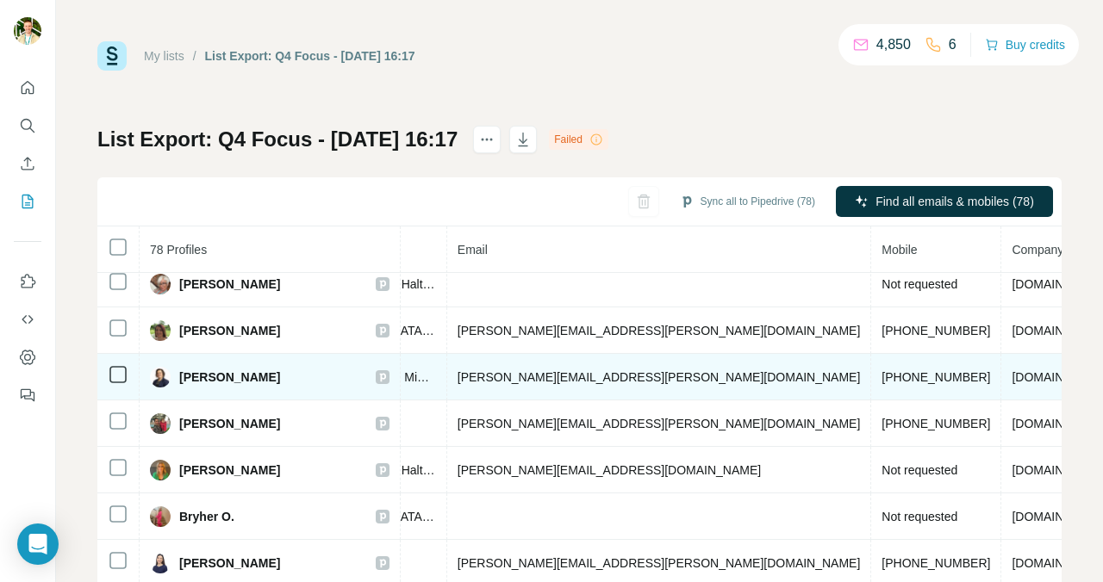
scroll to position [198, 0]
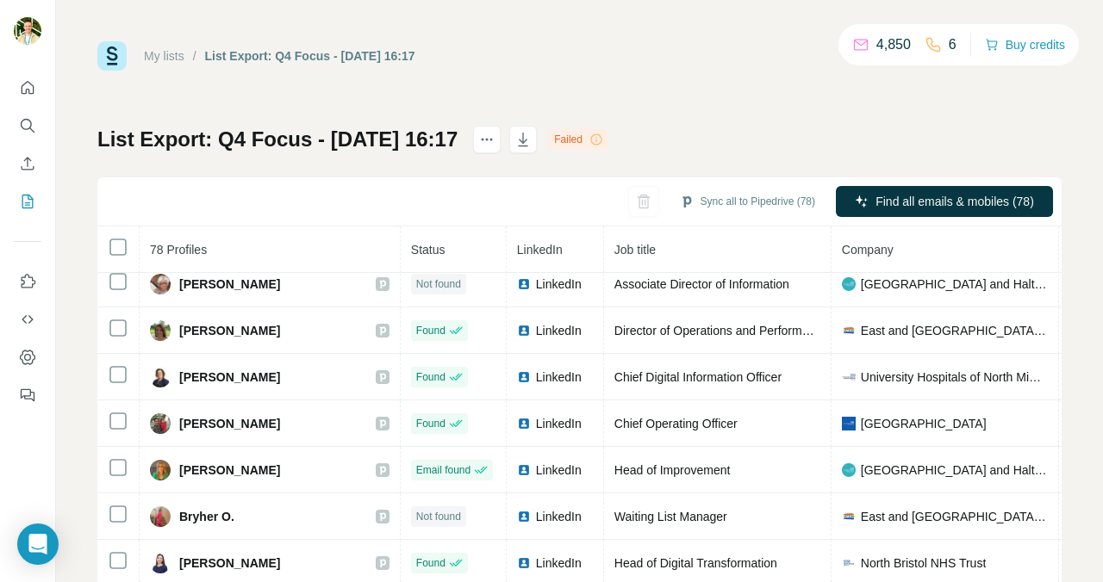
click at [239, 188] on div "Sync all to Pipedrive (78) Find all emails & mobiles (78)" at bounding box center [579, 201] width 964 height 49
click at [603, 143] on icon at bounding box center [596, 140] width 14 height 14
click at [608, 139] on div "Failed" at bounding box center [578, 139] width 59 height 21
